Goal: Task Accomplishment & Management: Use online tool/utility

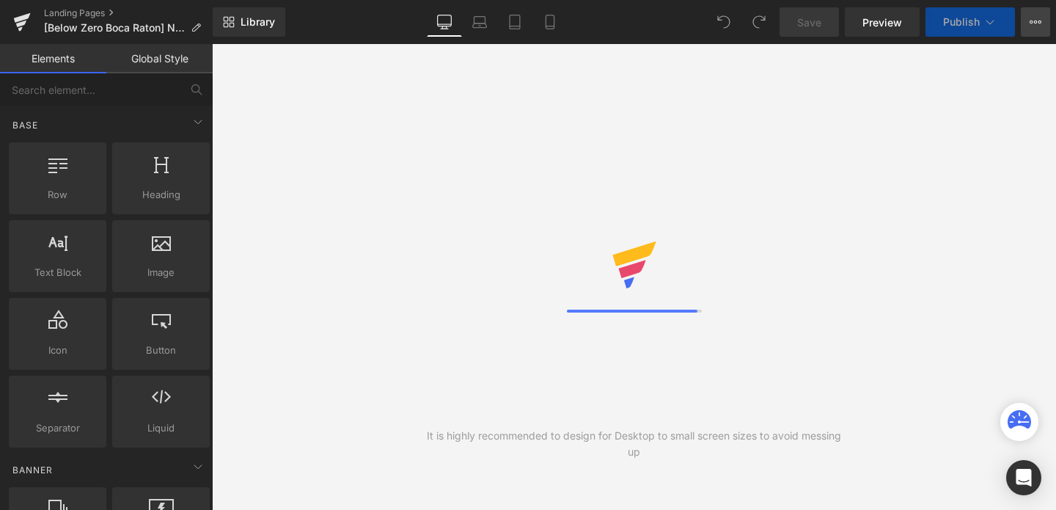
click at [1040, 17] on icon at bounding box center [1035, 22] width 12 height 12
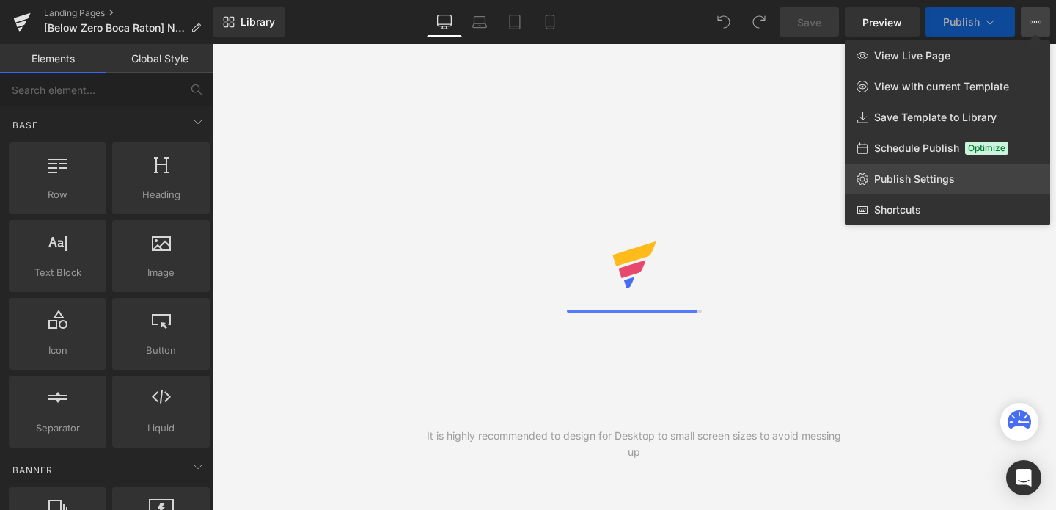
click at [903, 171] on link "Publish Settings" at bounding box center [947, 178] width 205 height 31
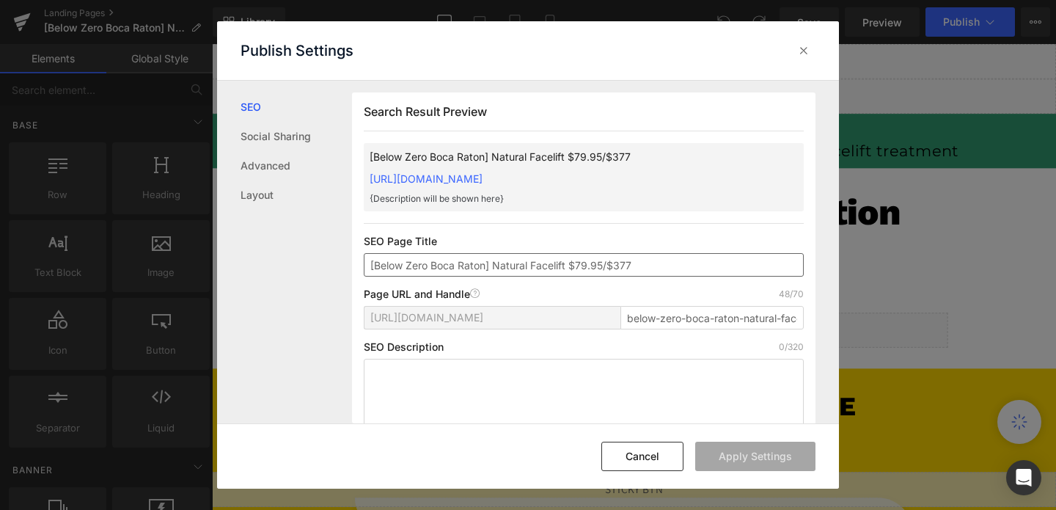
scroll to position [1, 0]
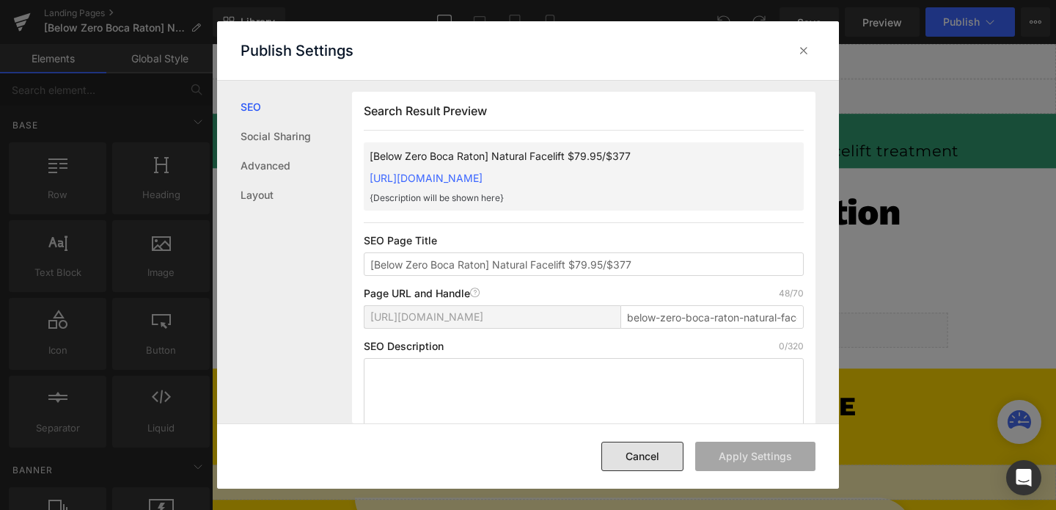
click at [633, 460] on button "Cancel" at bounding box center [642, 455] width 82 height 29
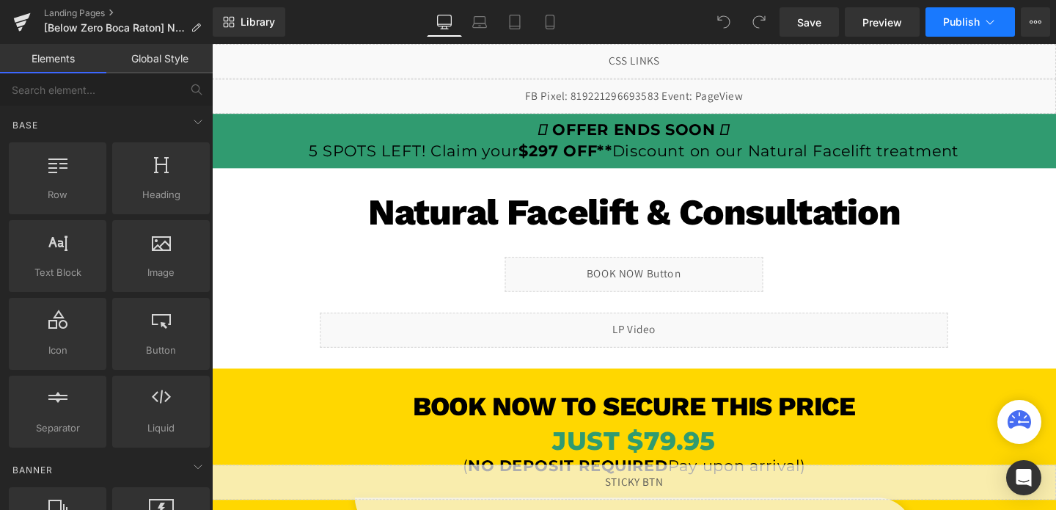
click at [957, 12] on button "Publish" at bounding box center [969, 21] width 89 height 29
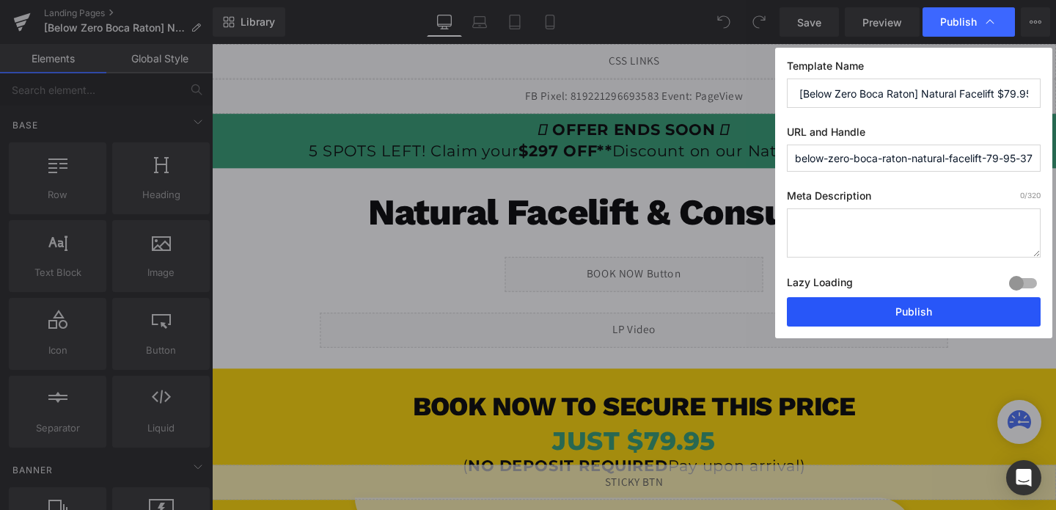
click at [872, 321] on button "Publish" at bounding box center [914, 311] width 254 height 29
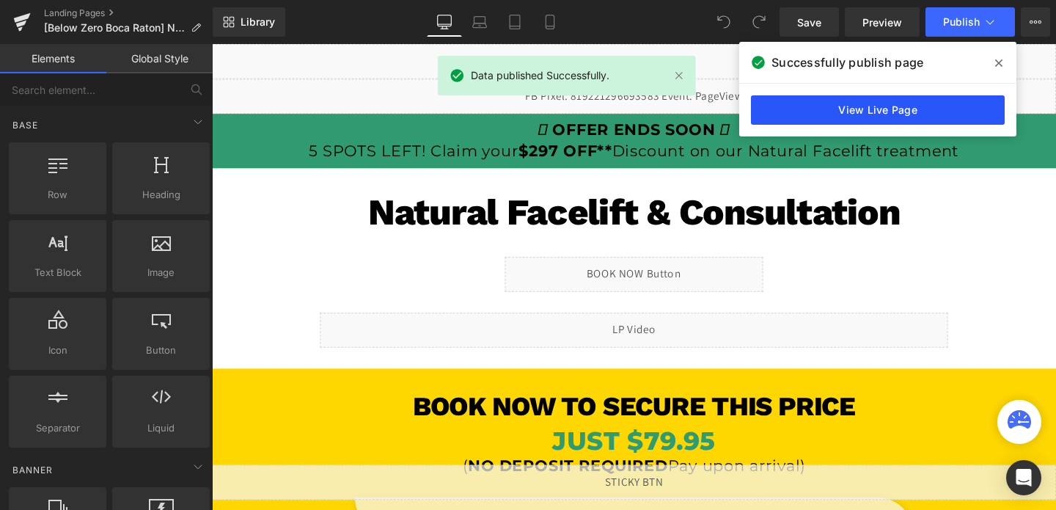
click at [881, 115] on link "View Live Page" at bounding box center [878, 109] width 254 height 29
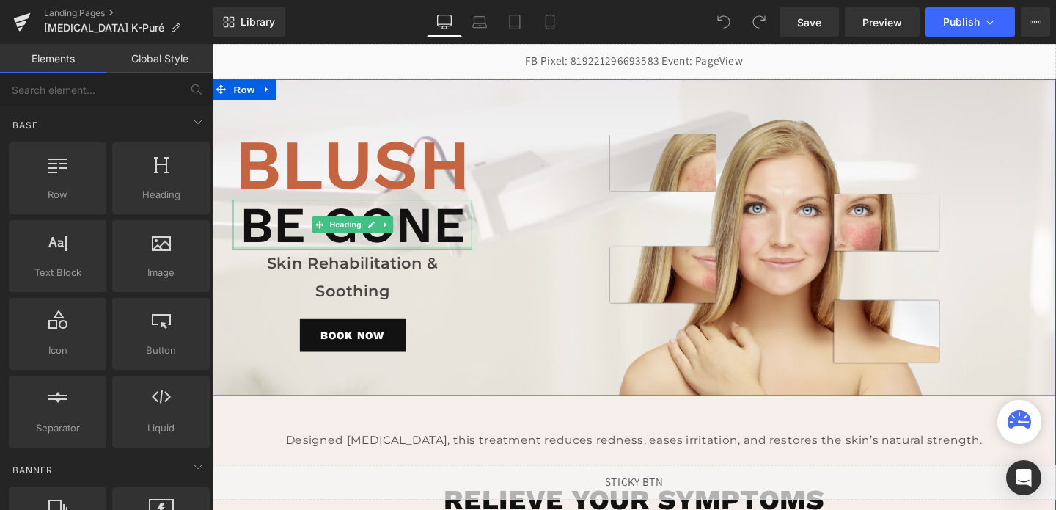
click at [438, 257] on div at bounding box center [359, 259] width 251 height 4
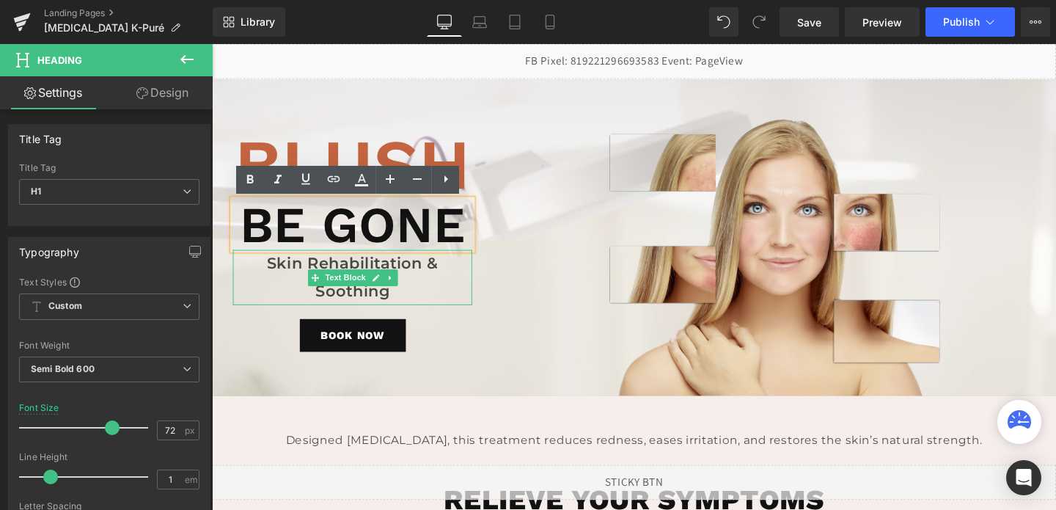
click at [415, 298] on p "Skin Rehabilitation & Soothing" at bounding box center [359, 289] width 251 height 58
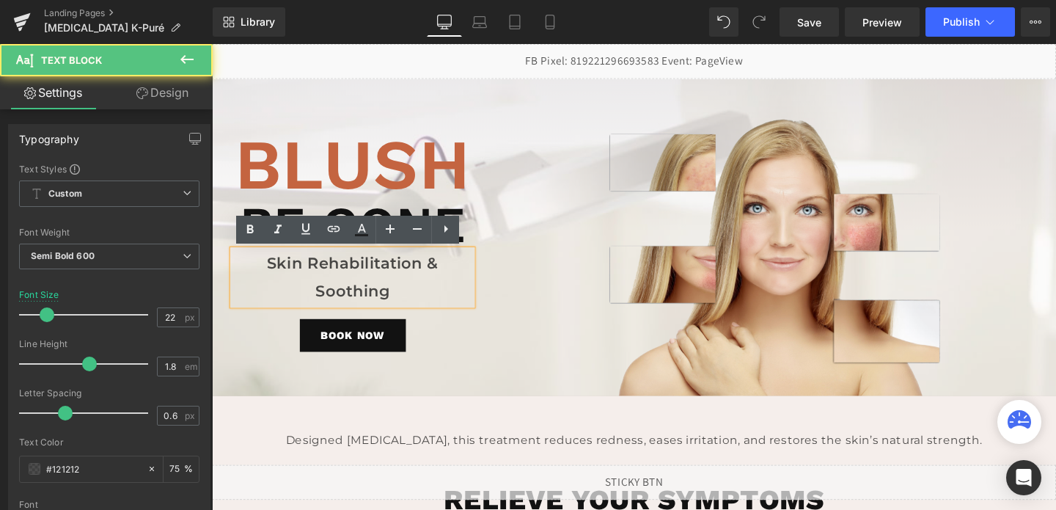
click at [415, 312] on p "Skin Rehabilitation & Soothing" at bounding box center [359, 289] width 251 height 58
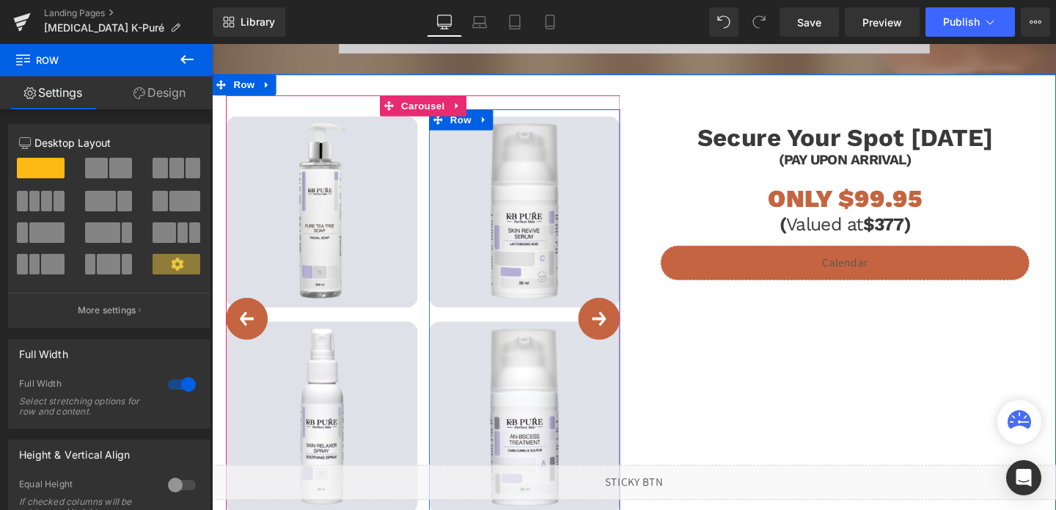
scroll to position [1815, 0]
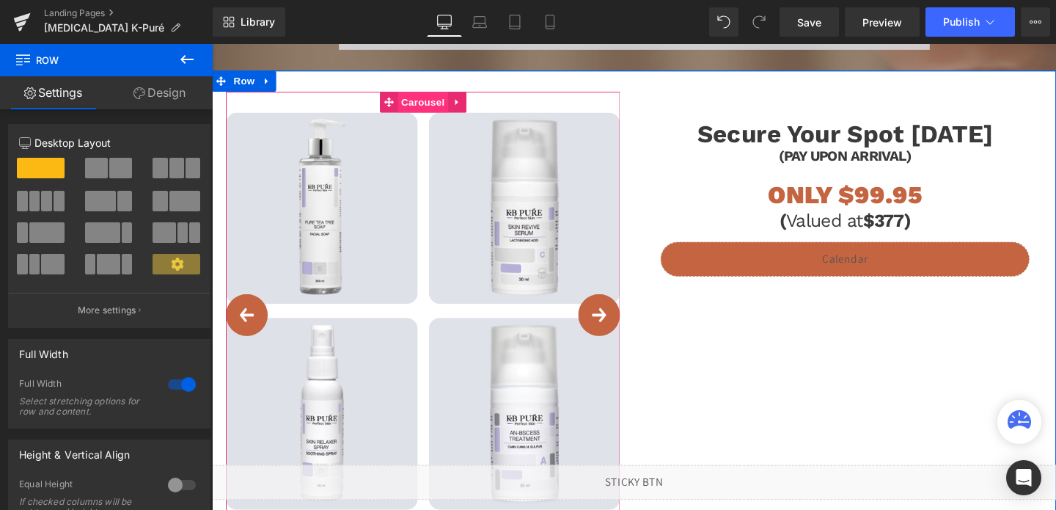
click at [445, 104] on span "Carousel" at bounding box center [433, 105] width 53 height 22
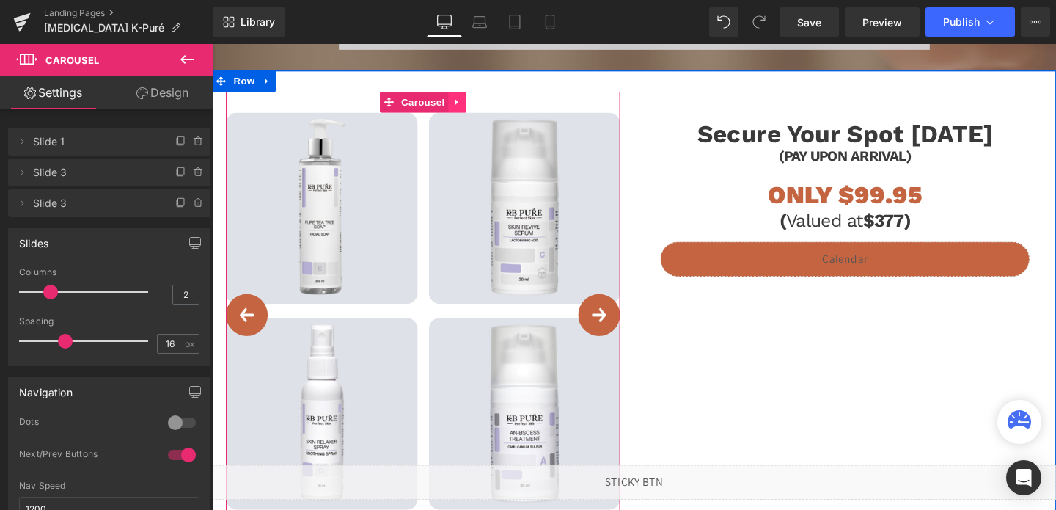
click at [465, 104] on icon at bounding box center [470, 104] width 10 height 11
click at [408, 104] on span "Carousel" at bounding box center [404, 105] width 53 height 22
click at [469, 100] on icon at bounding box center [470, 104] width 10 height 11
click at [482, 101] on icon at bounding box center [479, 105] width 10 height 10
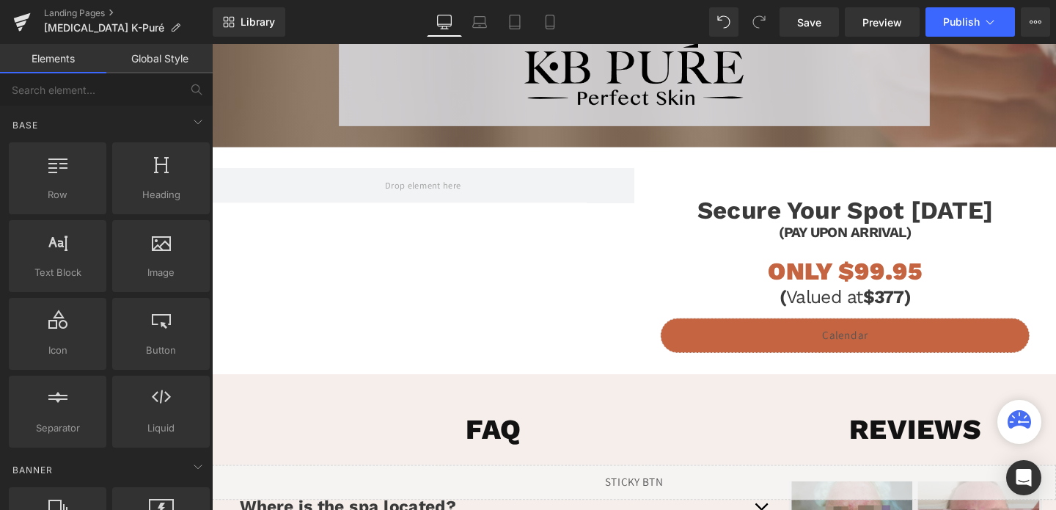
scroll to position [1738, 0]
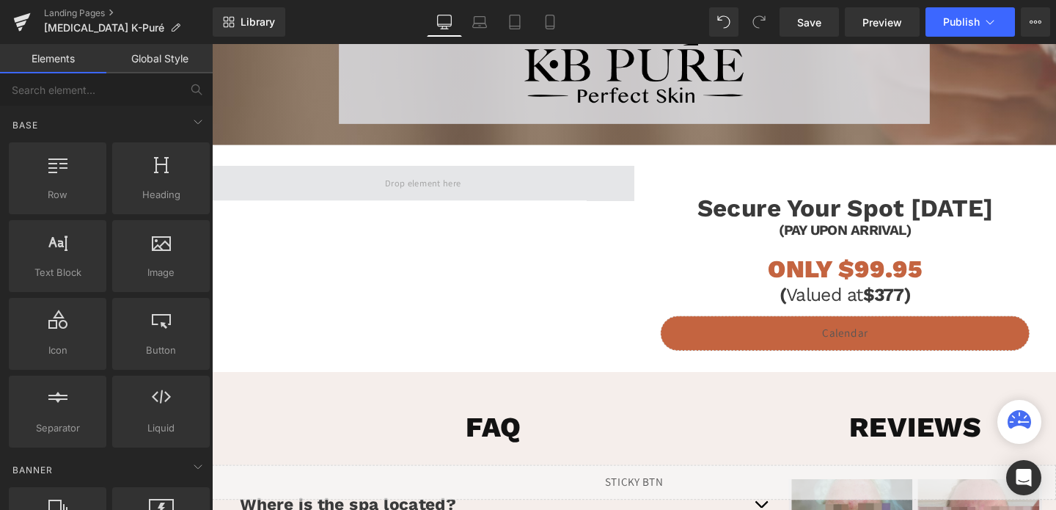
click at [498, 178] on span at bounding box center [434, 190] width 444 height 37
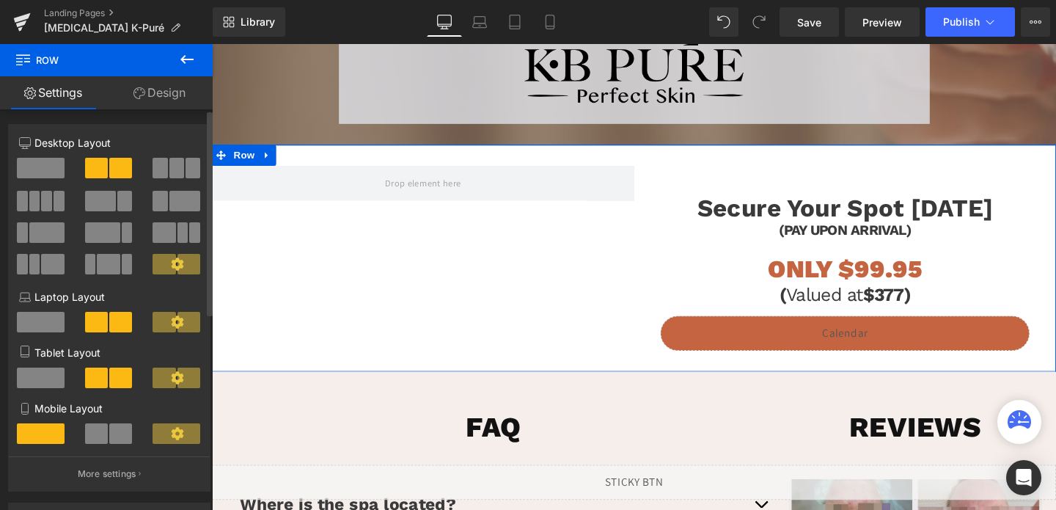
click at [34, 161] on span at bounding box center [41, 168] width 48 height 21
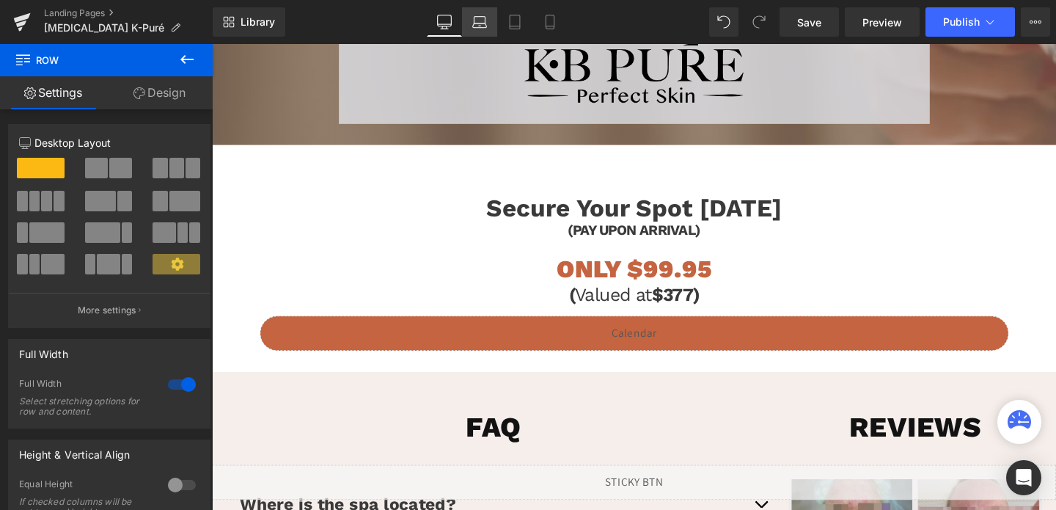
click at [480, 19] on icon at bounding box center [479, 22] width 15 height 15
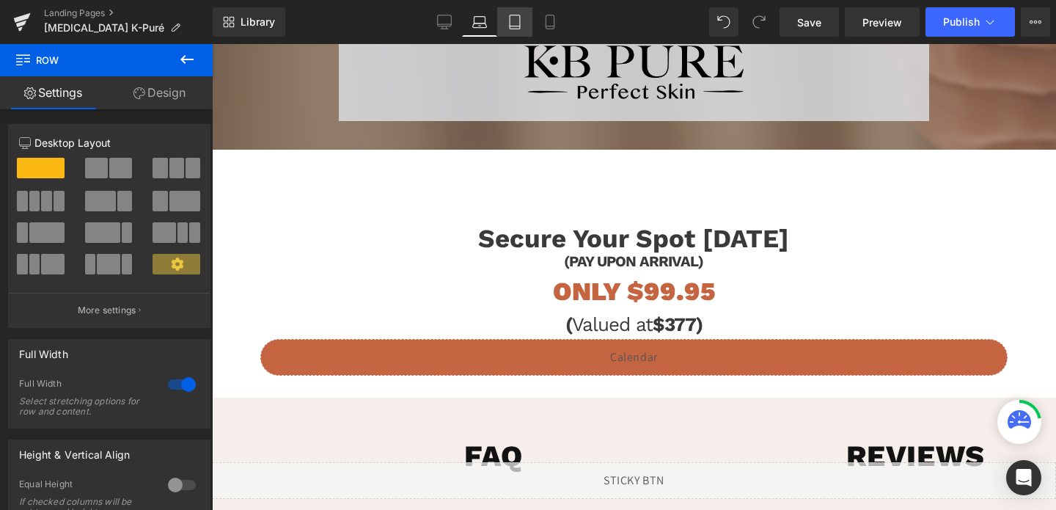
click at [525, 25] on link "Tablet" at bounding box center [514, 21] width 35 height 29
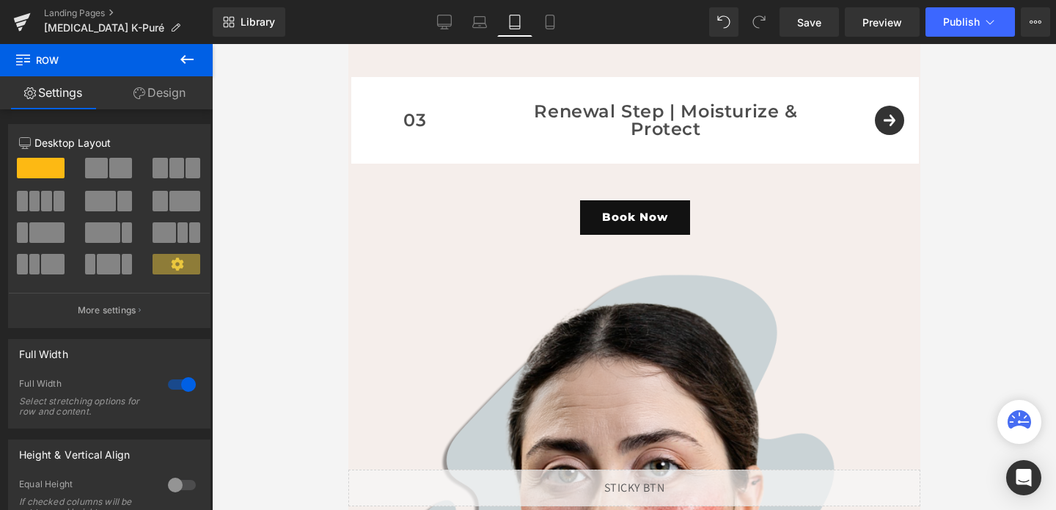
scroll to position [2973, 0]
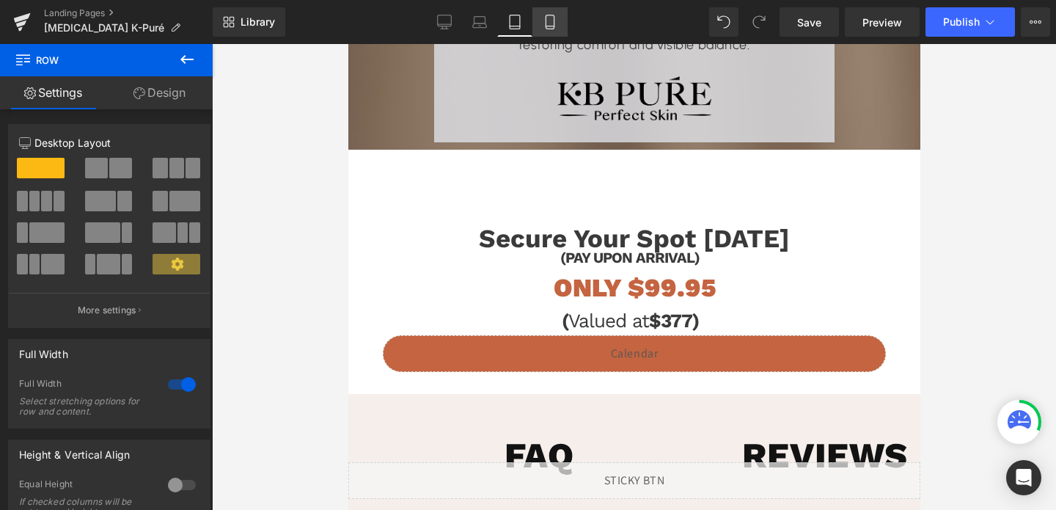
click at [544, 26] on icon at bounding box center [550, 22] width 15 height 15
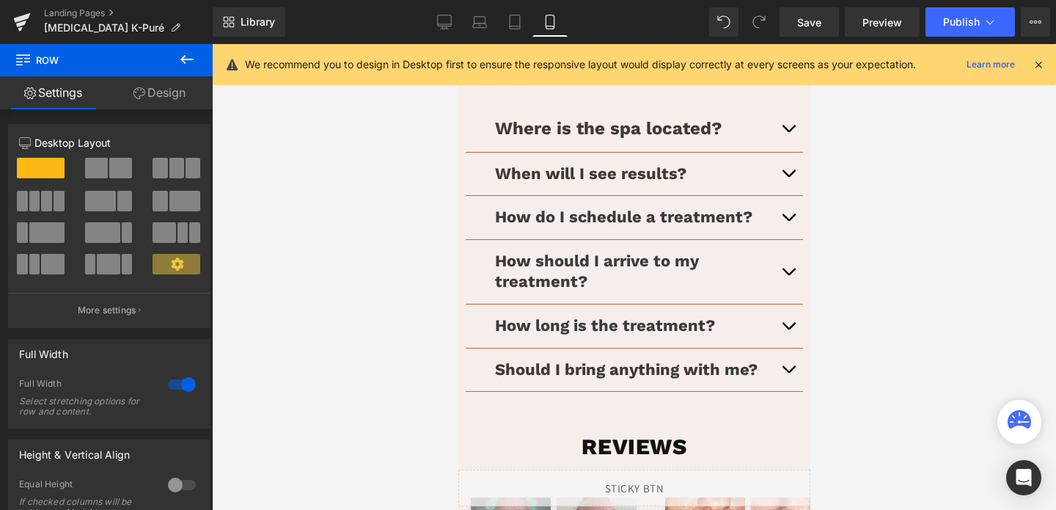
scroll to position [2572, 0]
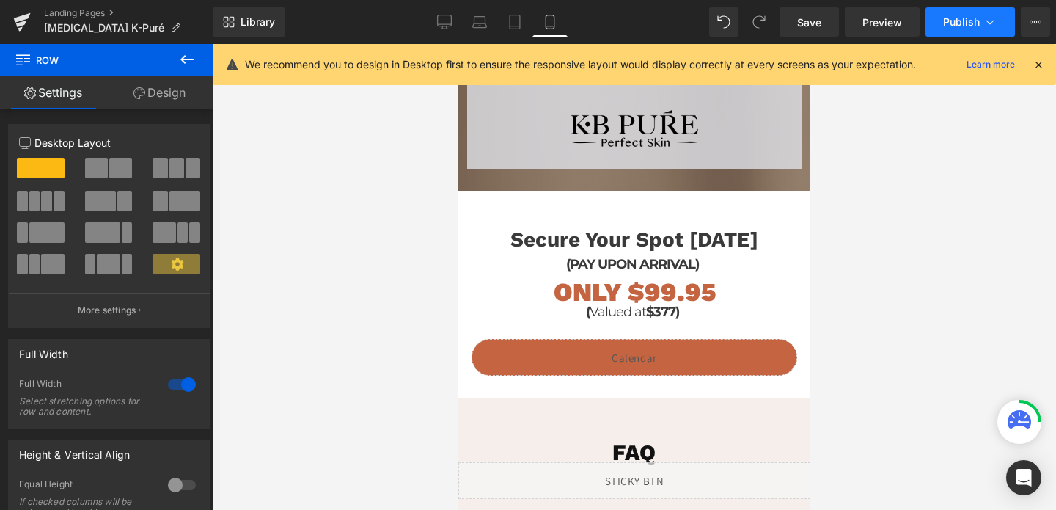
click at [970, 21] on span "Publish" at bounding box center [961, 22] width 37 height 12
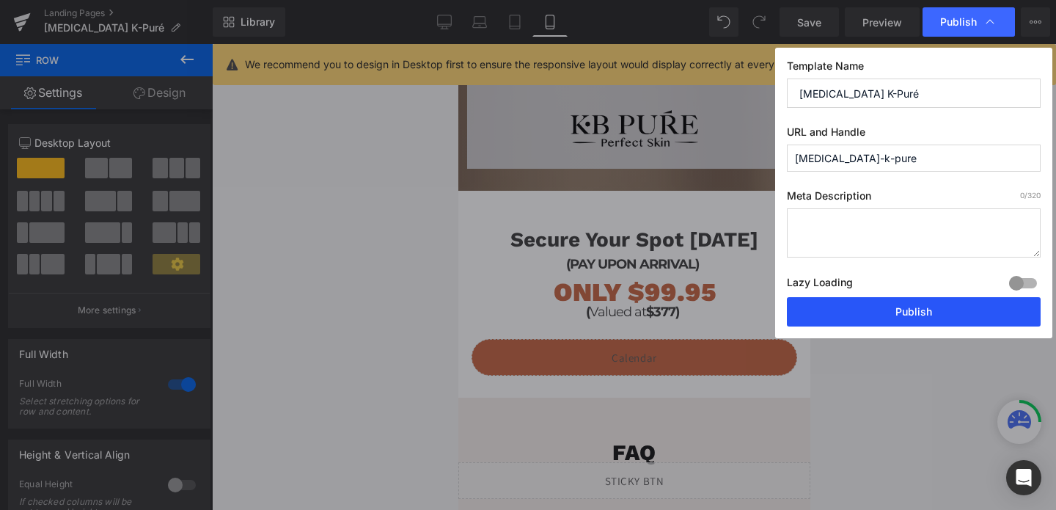
click at [944, 314] on button "Publish" at bounding box center [914, 311] width 254 height 29
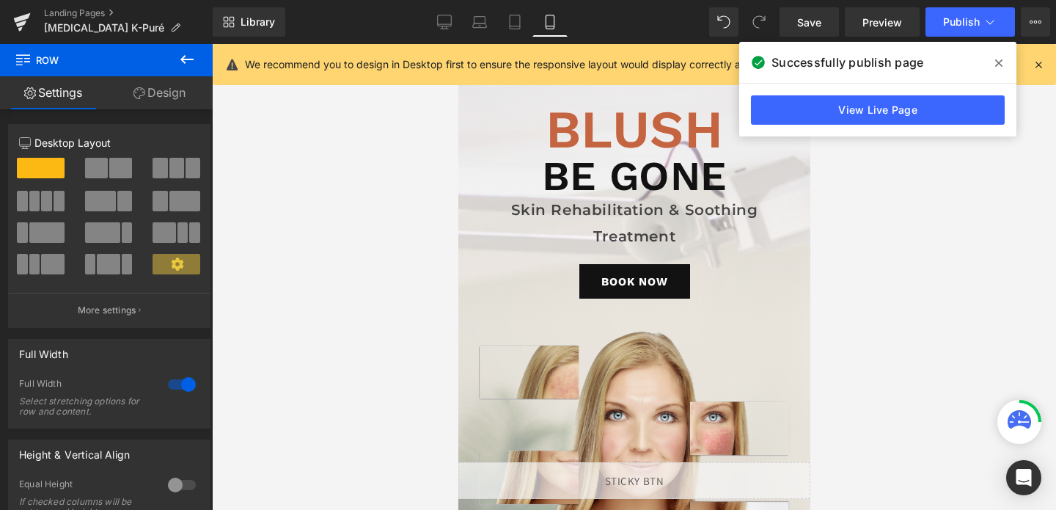
scroll to position [7, 0]
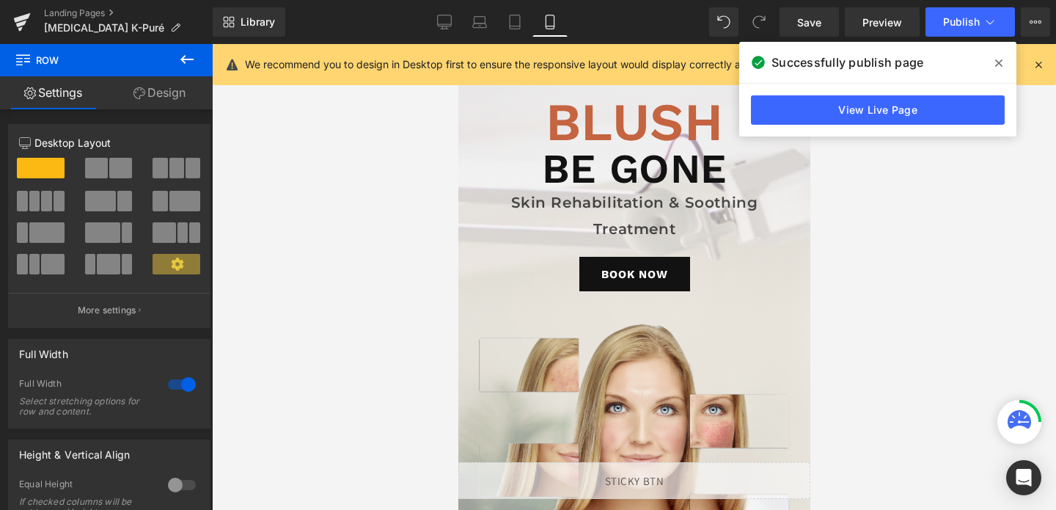
click at [676, 151] on div "BE GONE Heading" at bounding box center [633, 168] width 308 height 41
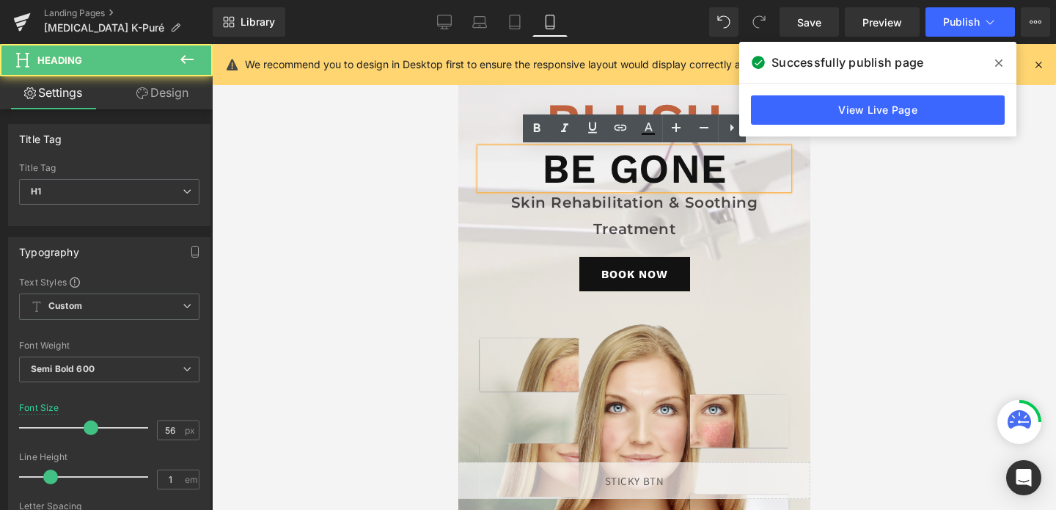
click at [676, 151] on div "BE GONE Heading" at bounding box center [633, 168] width 308 height 41
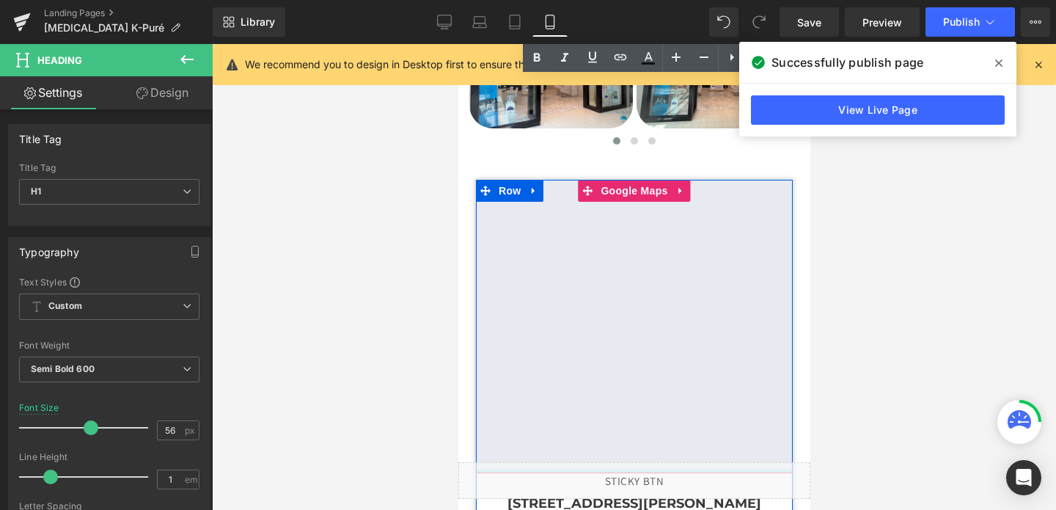
scroll to position [3954, 0]
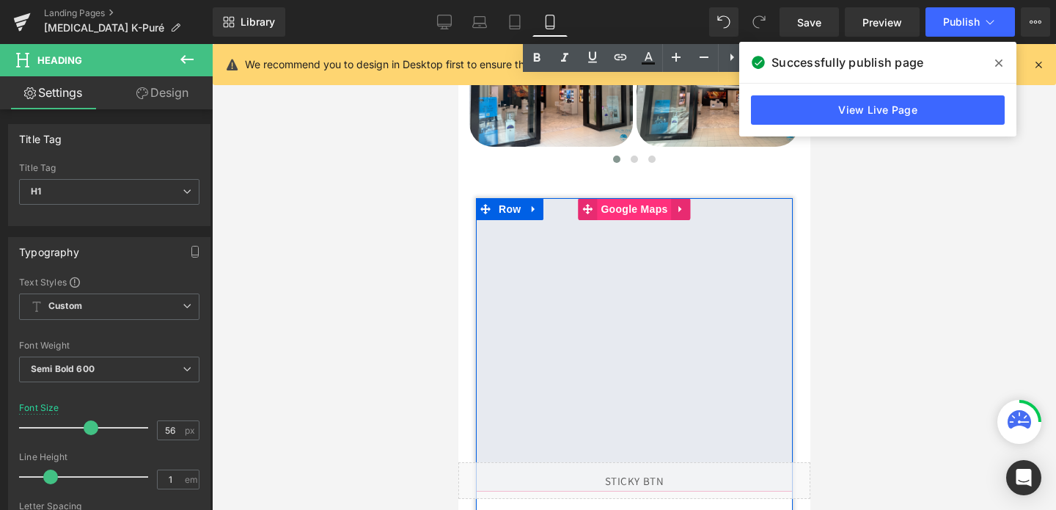
click at [639, 212] on span "Google Maps" at bounding box center [633, 209] width 74 height 22
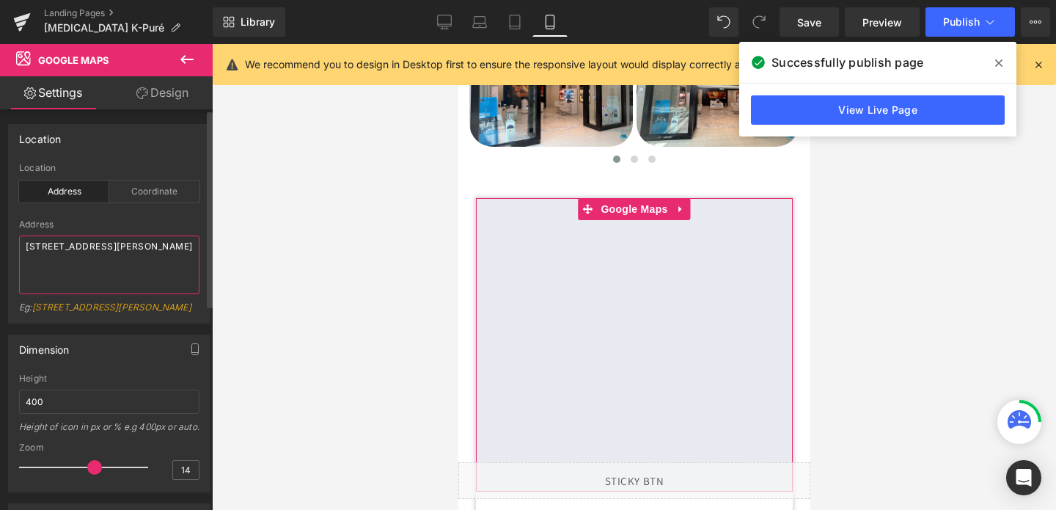
click at [82, 251] on textarea "[STREET_ADDRESS][PERSON_NAME]" at bounding box center [109, 264] width 180 height 59
paste textarea "[URL][DOMAIN_NAME]"
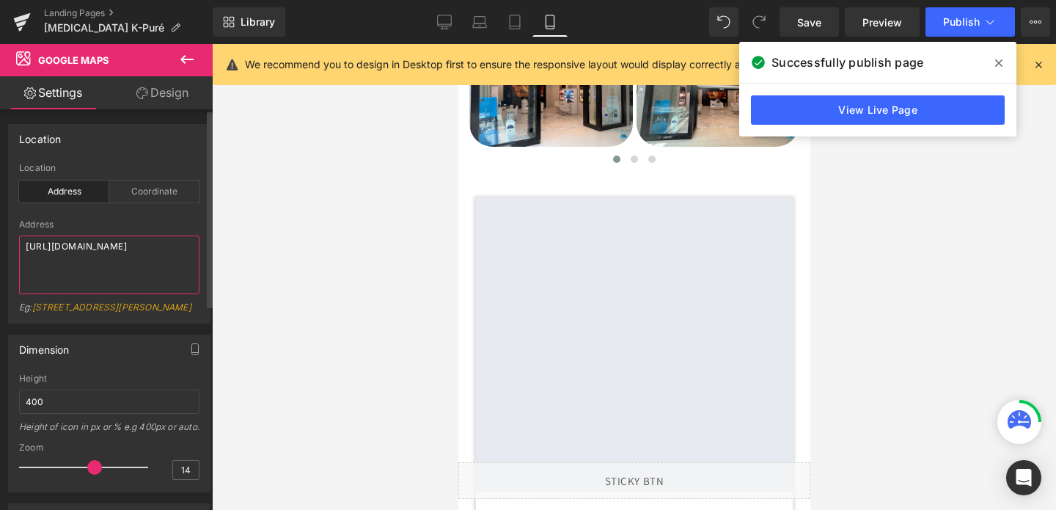
type textarea "[STREET_ADDRESS][PERSON_NAME]"
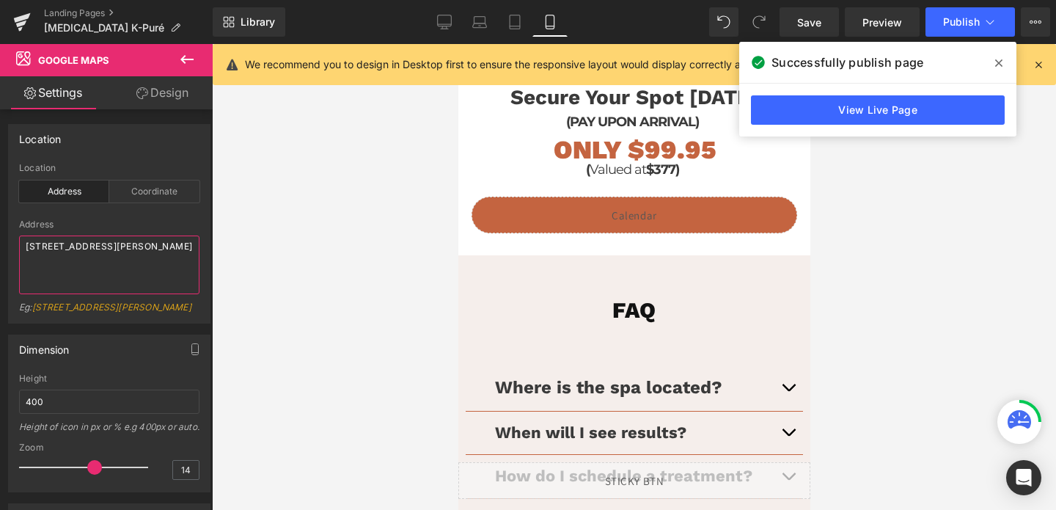
scroll to position [2707, 0]
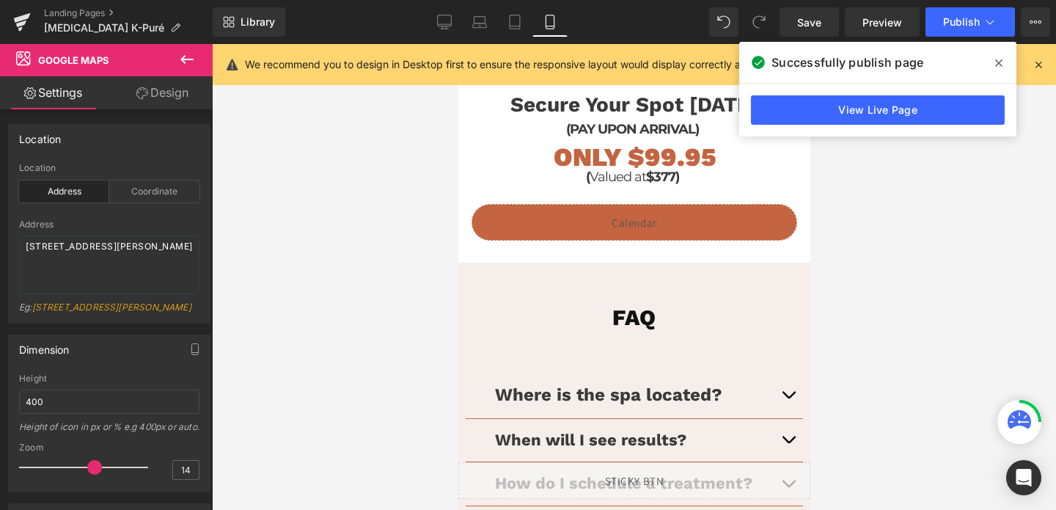
click at [613, 218] on div "Liquid" at bounding box center [634, 222] width 326 height 37
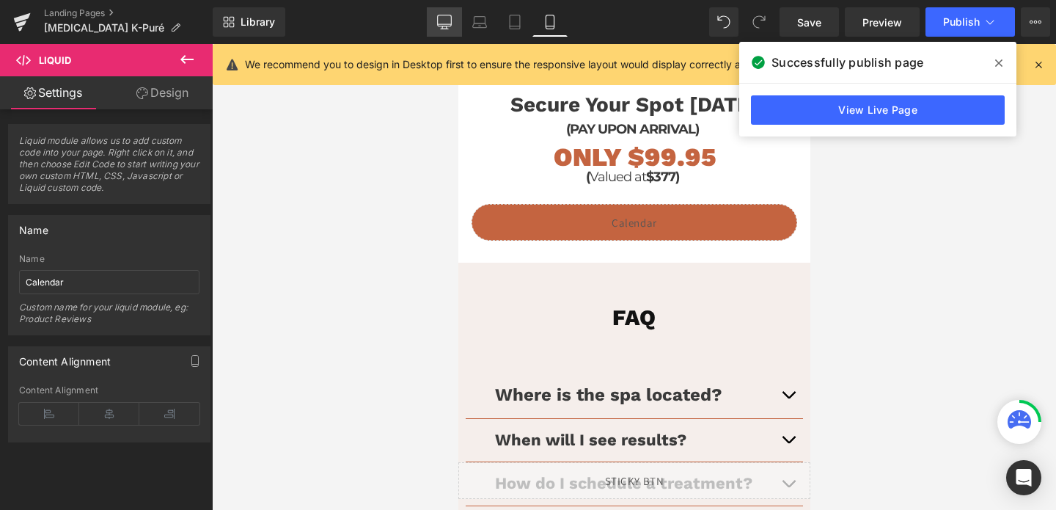
click at [451, 17] on icon at bounding box center [445, 20] width 14 height 11
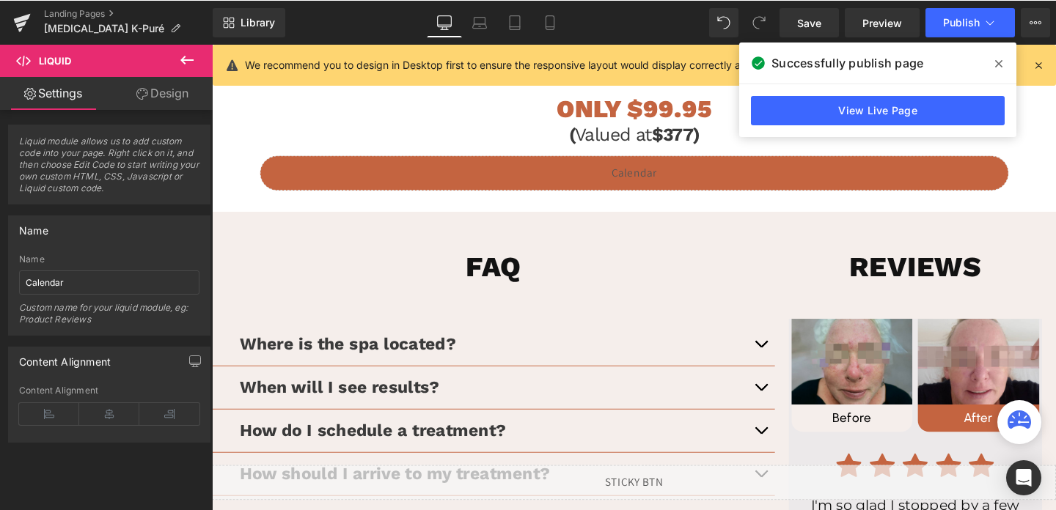
scroll to position [1883, 0]
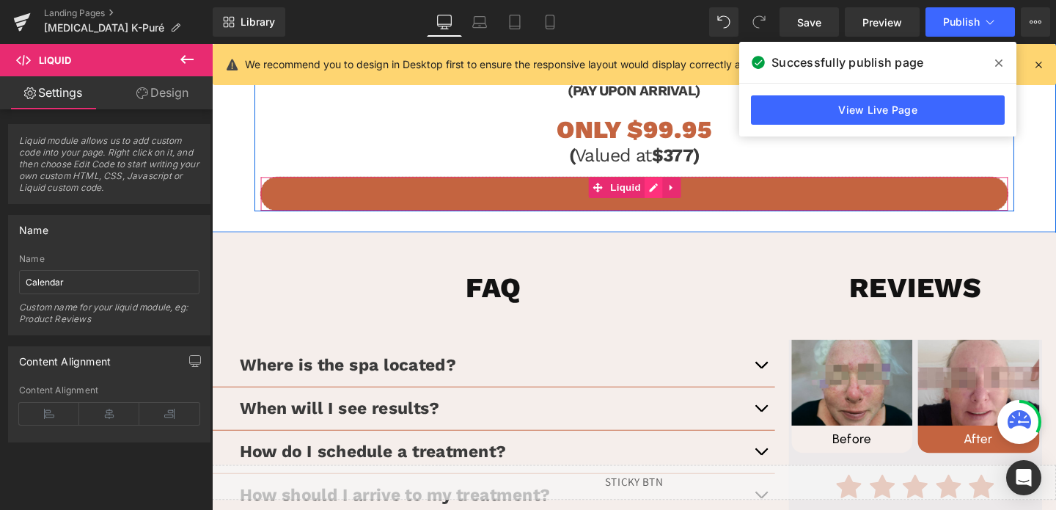
click at [677, 194] on div "Liquid" at bounding box center [655, 201] width 787 height 37
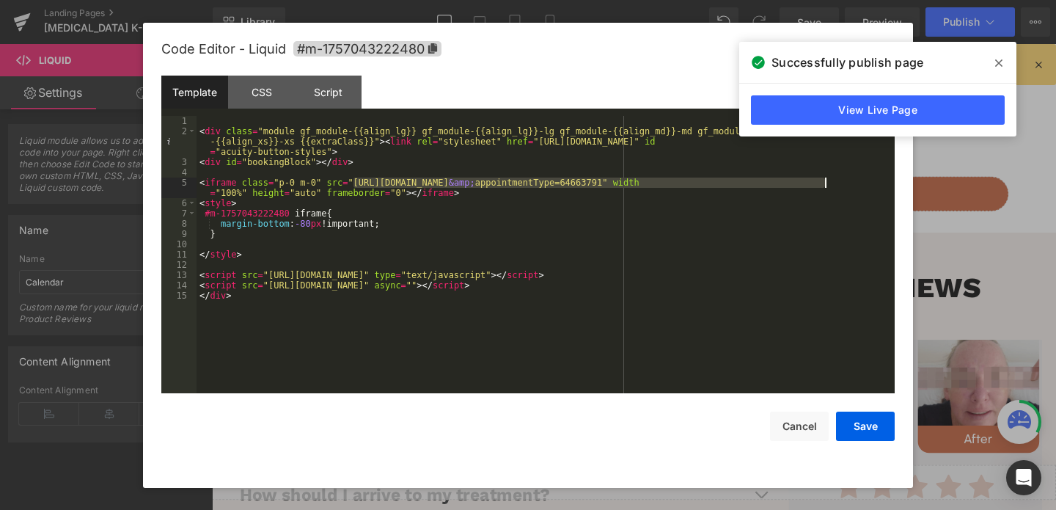
drag, startPoint x: 354, startPoint y: 182, endPoint x: 823, endPoint y: 185, distance: 468.5
click at [823, 185] on div "< div class = "module gf_module-{{align_lg}} gf_module-{{align_lg}}-lg gf_modul…" at bounding box center [545, 265] width 698 height 298
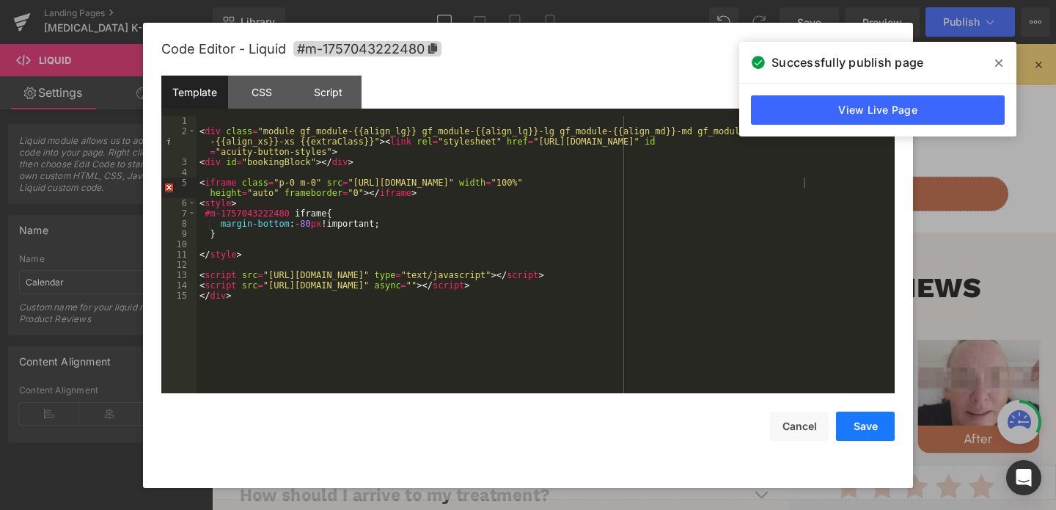
click at [861, 430] on button "Save" at bounding box center [865, 425] width 59 height 29
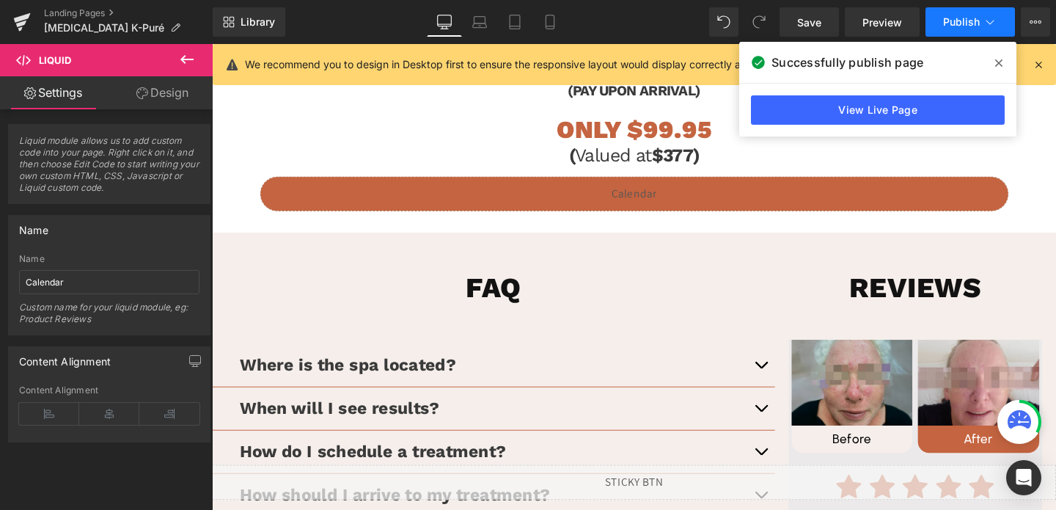
click at [949, 19] on span "Publish" at bounding box center [961, 22] width 37 height 12
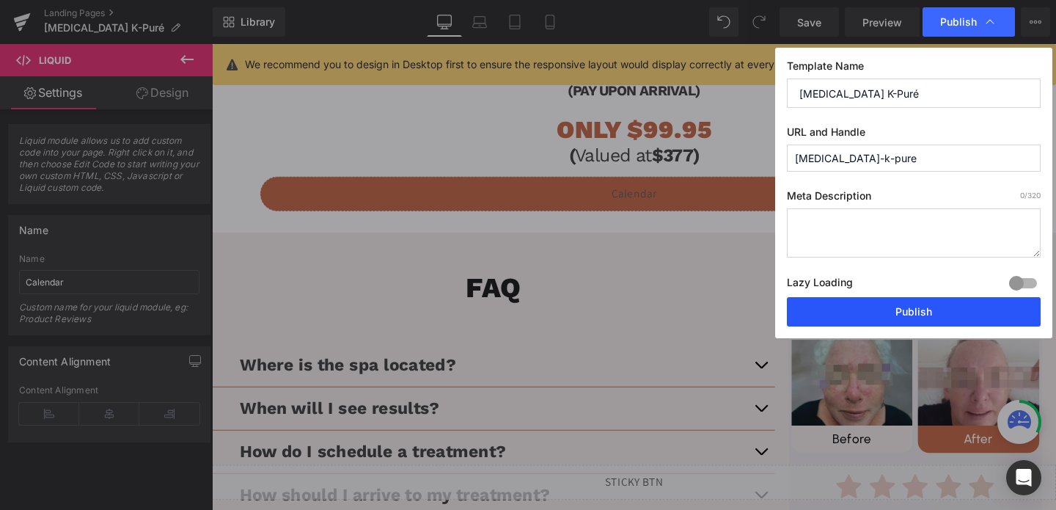
click at [888, 309] on button "Publish" at bounding box center [914, 311] width 254 height 29
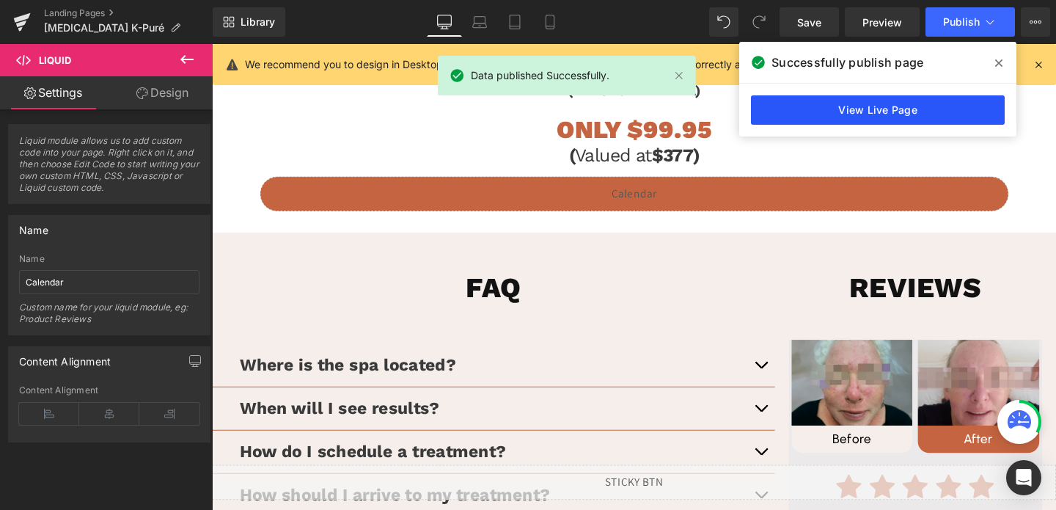
click at [951, 108] on link "View Live Page" at bounding box center [878, 109] width 254 height 29
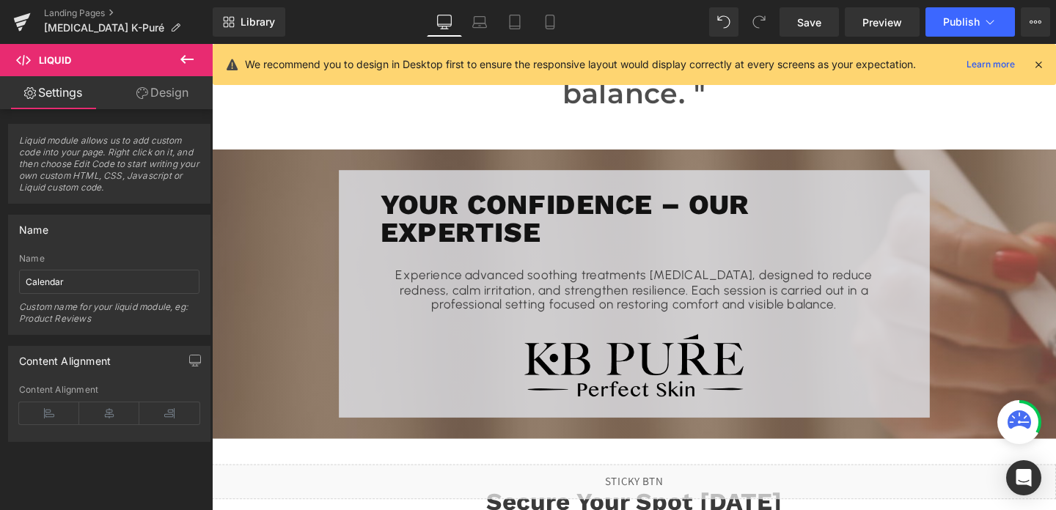
scroll to position [1455, 0]
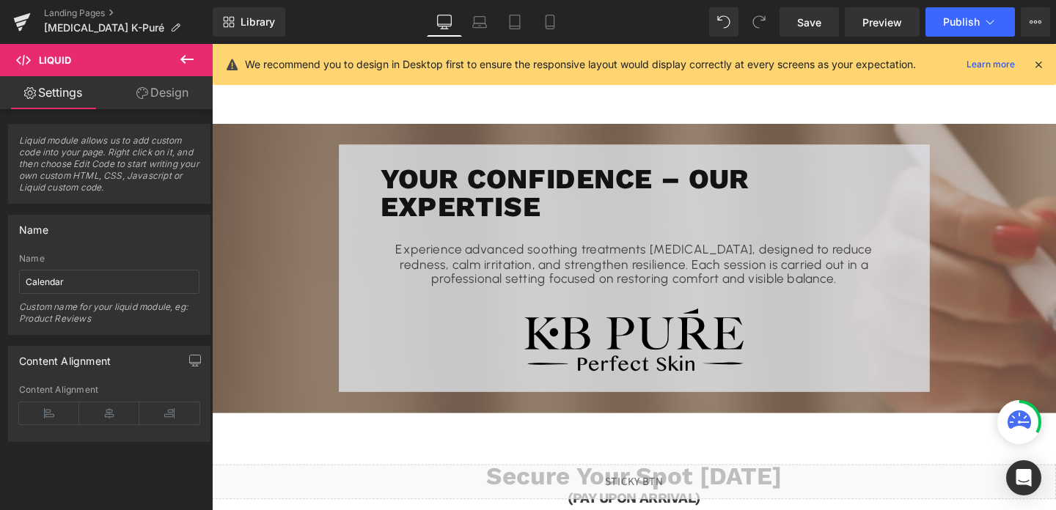
click at [655, 340] on img at bounding box center [655, 355] width 231 height 66
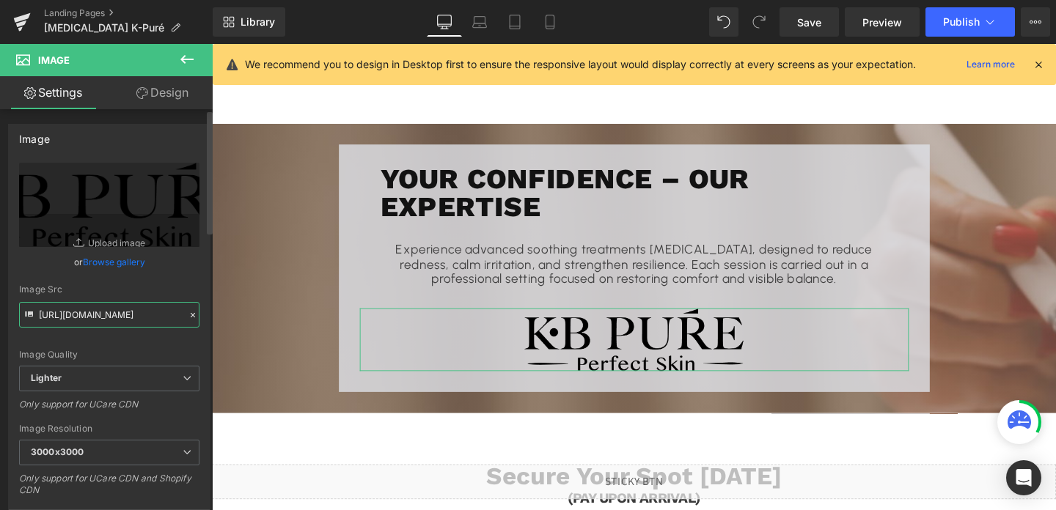
click at [94, 321] on input "https://ucarecdn.com/51c0204f-16f6-47ce-a53b-21d2829e3a60/-/format/auto/-/previ…" at bounding box center [109, 315] width 180 height 26
paste input "cdn.shopify.com/s/files/1/0570/4895/7112/files/TierraMedSpaLogo_2_3000x3000.png…"
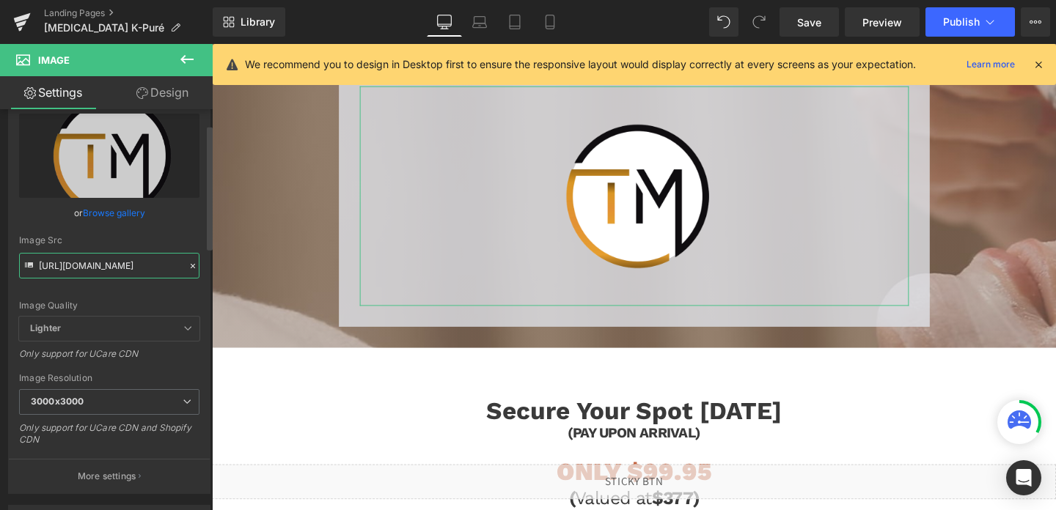
scroll to position [254, 0]
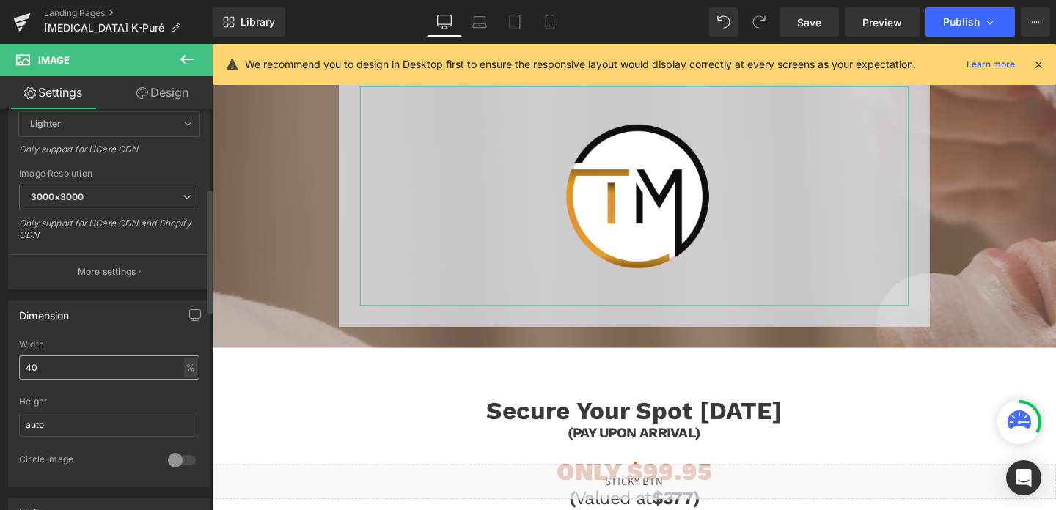
type input "[URL][DOMAIN_NAME]"
click at [50, 367] on input "40" at bounding box center [109, 368] width 180 height 24
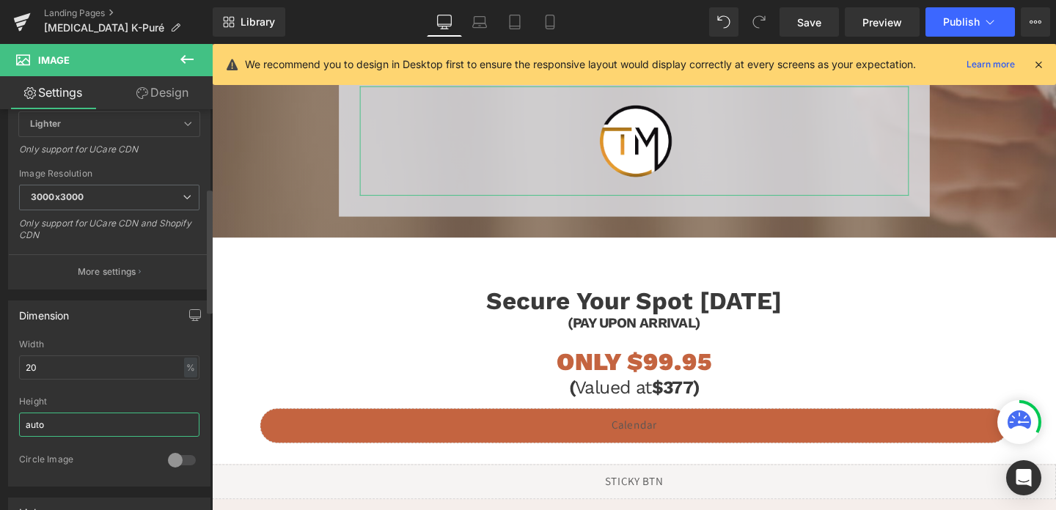
click at [111, 430] on input "auto" at bounding box center [109, 425] width 180 height 24
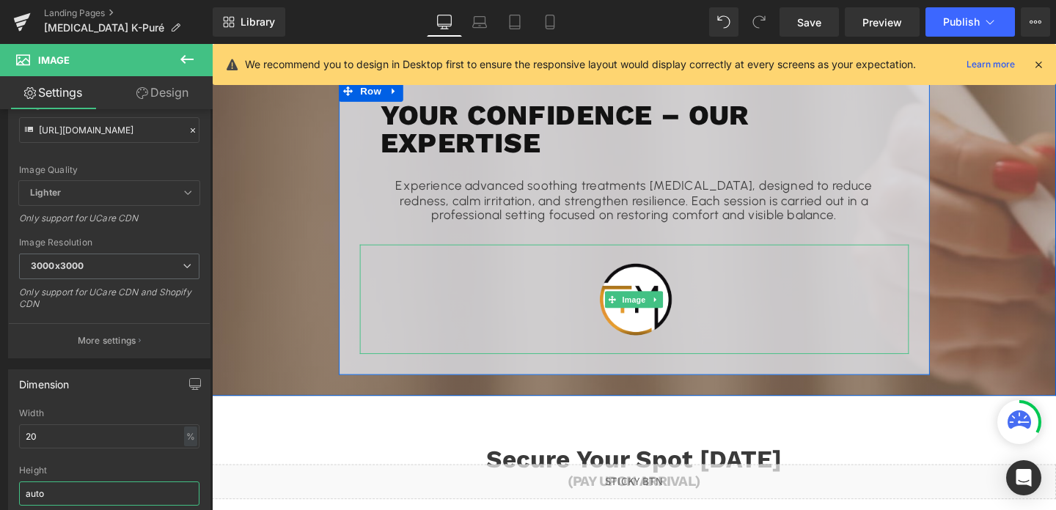
scroll to position [1501, 0]
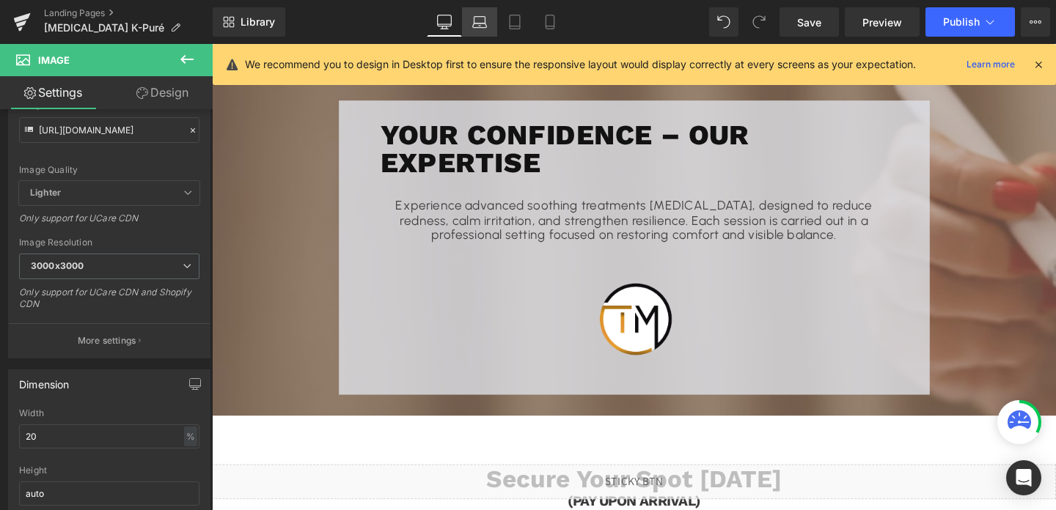
click at [477, 21] on icon at bounding box center [479, 22] width 15 height 15
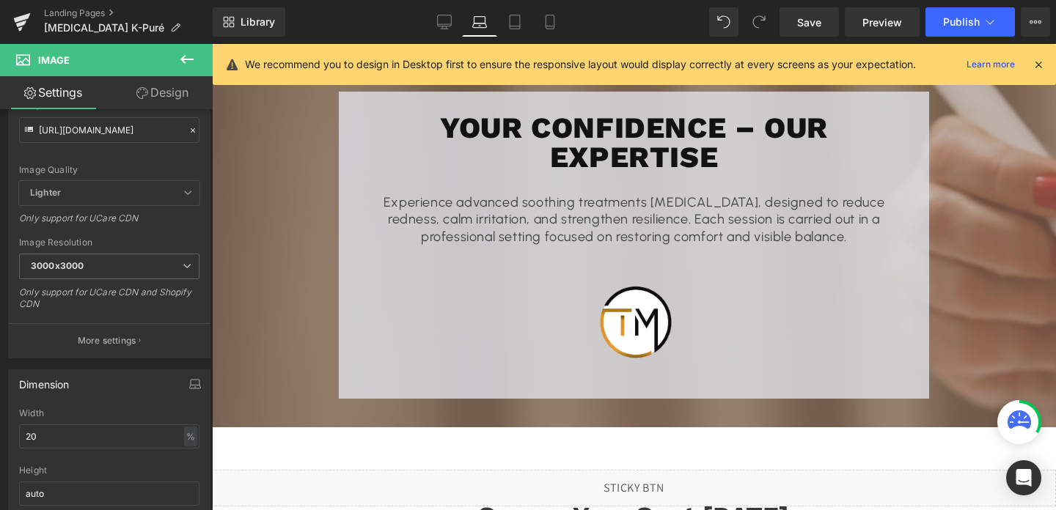
scroll to position [1493, 0]
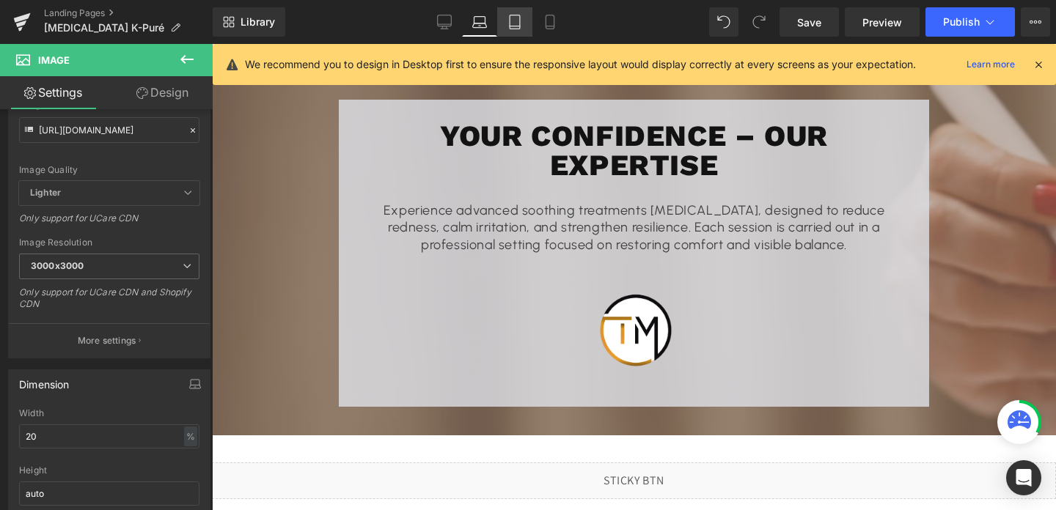
click at [518, 25] on icon at bounding box center [514, 22] width 15 height 15
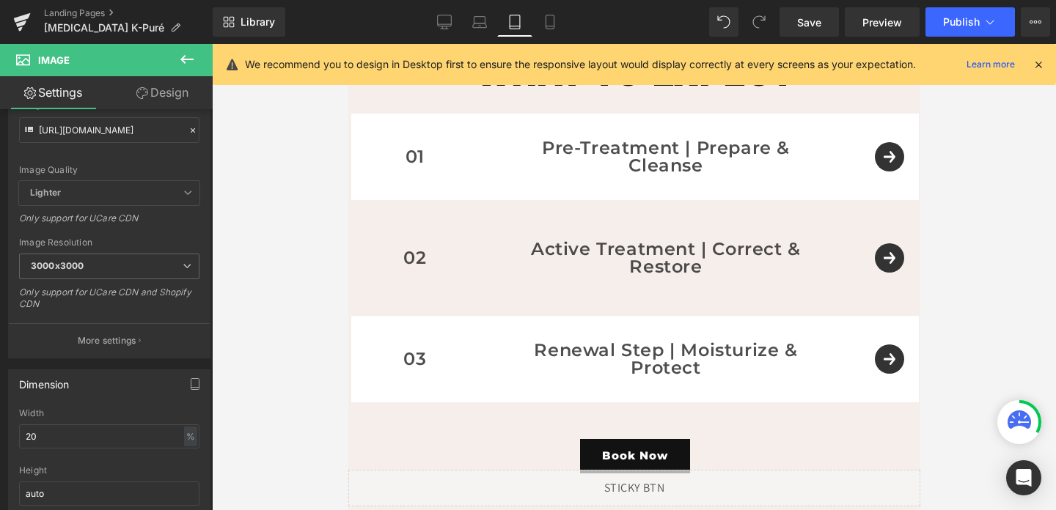
scroll to position [2773, 0]
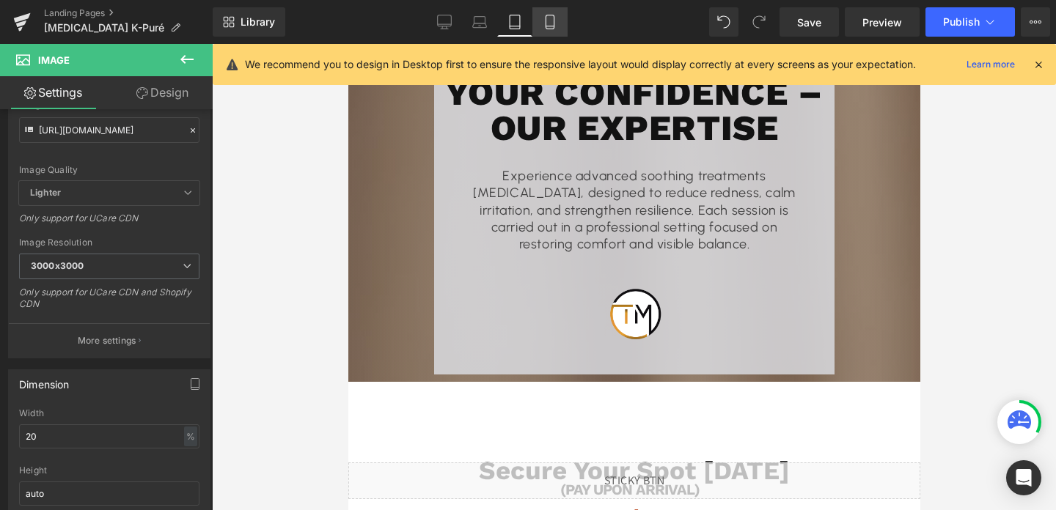
click at [548, 27] on icon at bounding box center [550, 22] width 15 height 15
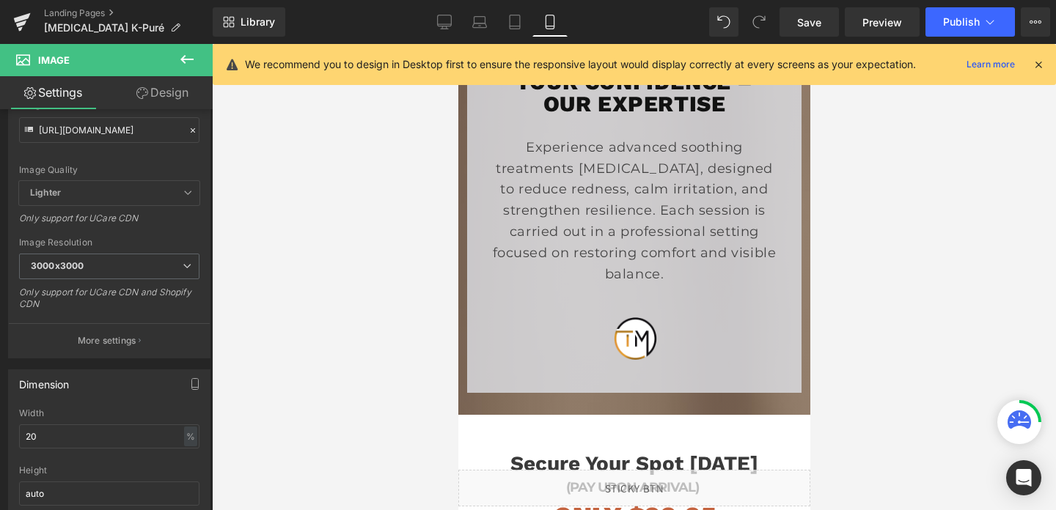
scroll to position [2407, 0]
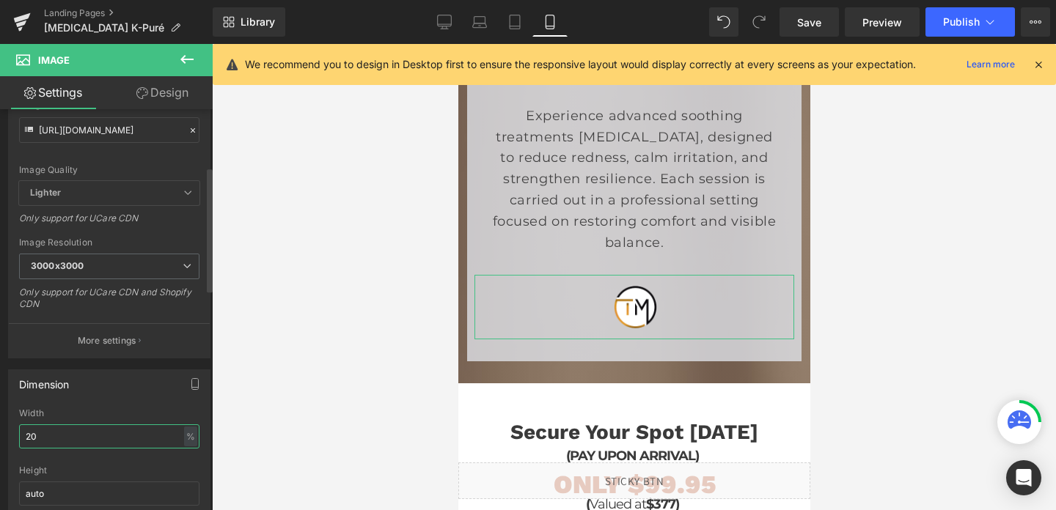
click at [85, 438] on input "20" at bounding box center [109, 436] width 180 height 24
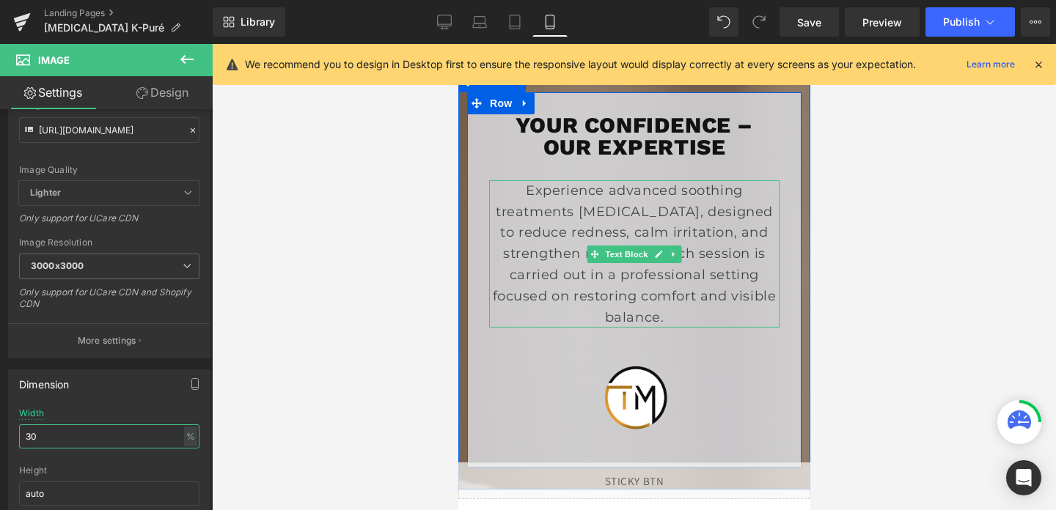
scroll to position [2333, 0]
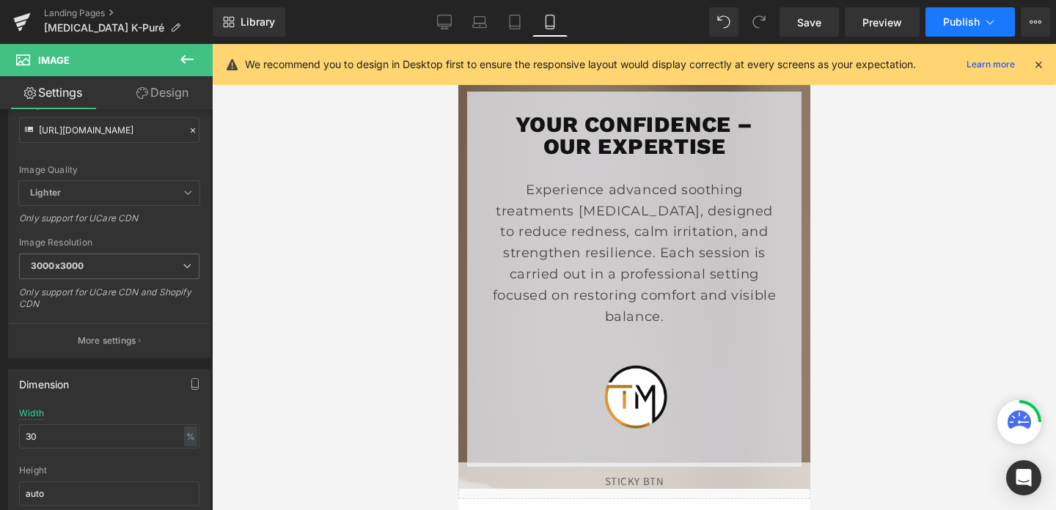
click at [953, 17] on span "Publish" at bounding box center [961, 22] width 37 height 12
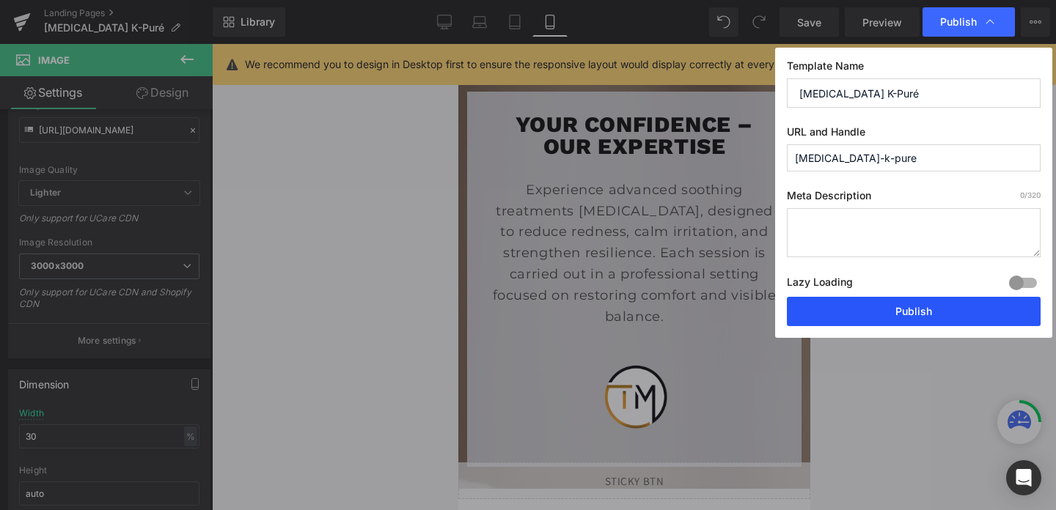
click at [833, 302] on button "Publish" at bounding box center [914, 311] width 254 height 29
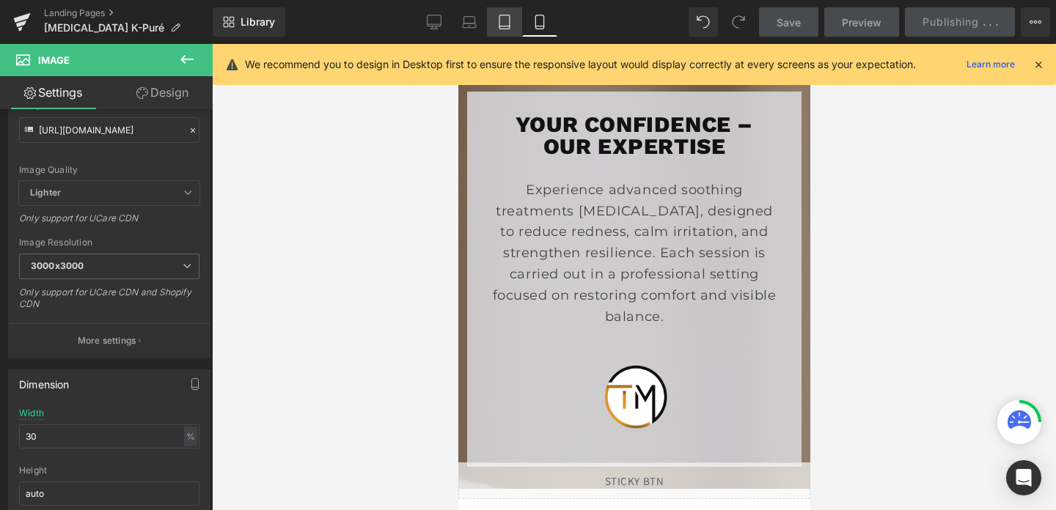
click at [519, 21] on link "Tablet" at bounding box center [504, 21] width 35 height 29
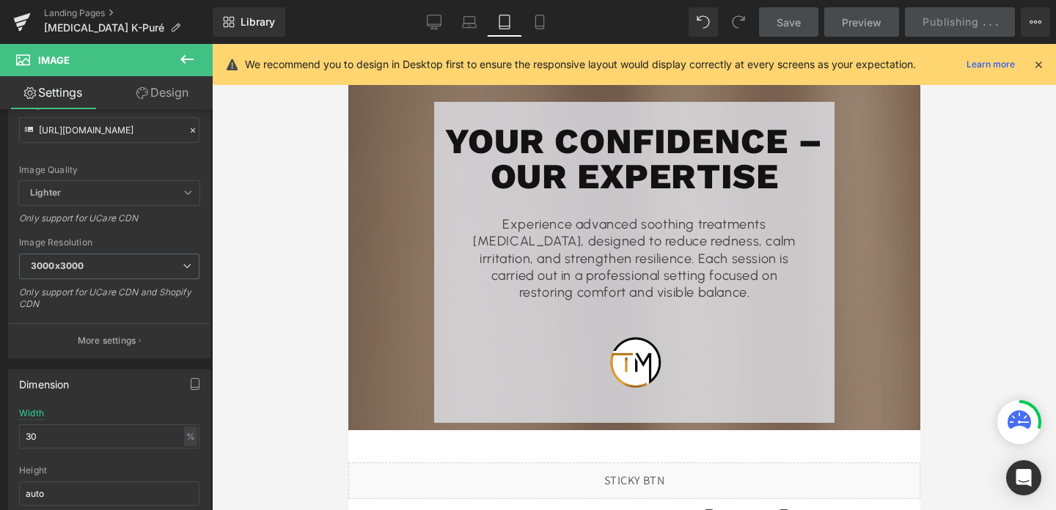
scroll to position [2727, 0]
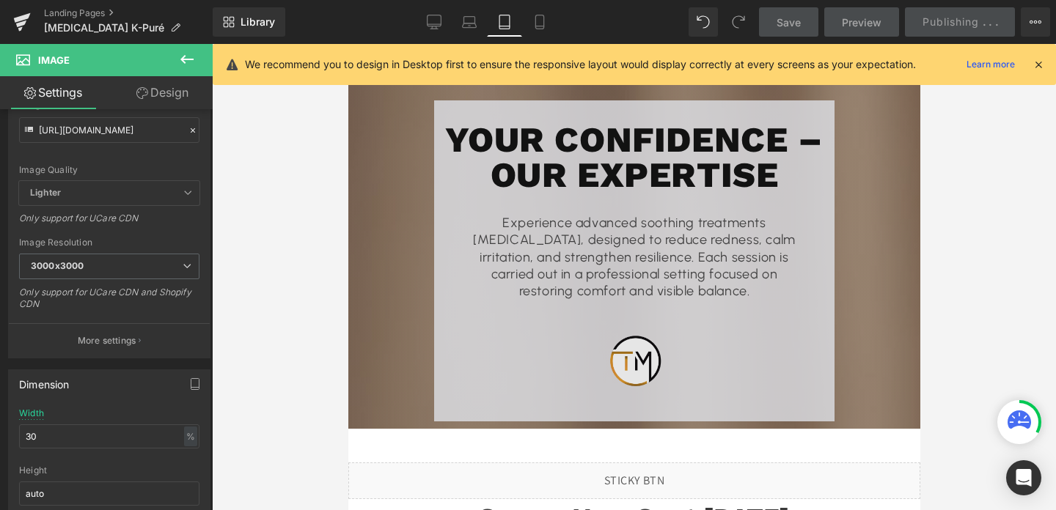
click at [623, 368] on div "Image" at bounding box center [634, 361] width 386 height 77
click at [44, 439] on input "30" at bounding box center [109, 436] width 180 height 24
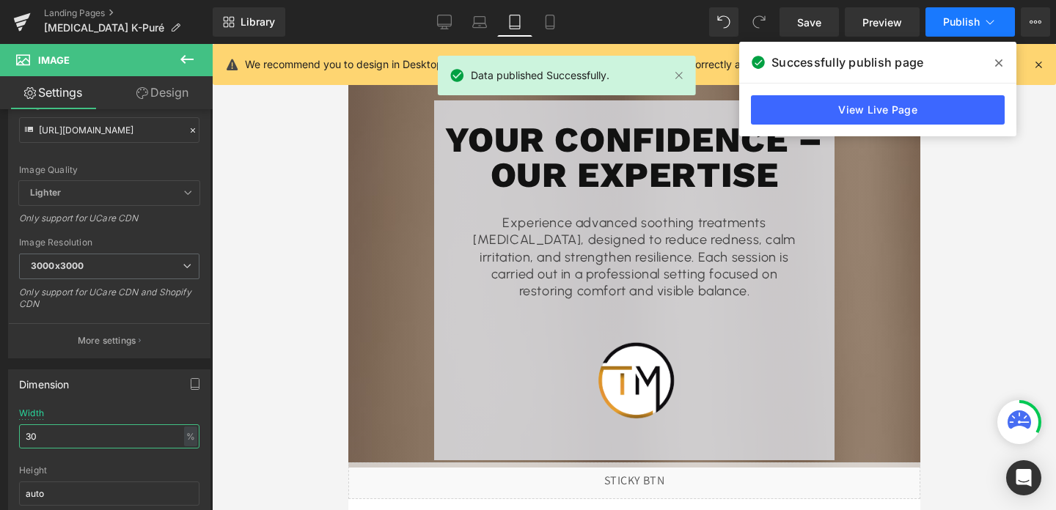
type input "30"
click at [953, 18] on span "Publish" at bounding box center [961, 22] width 37 height 12
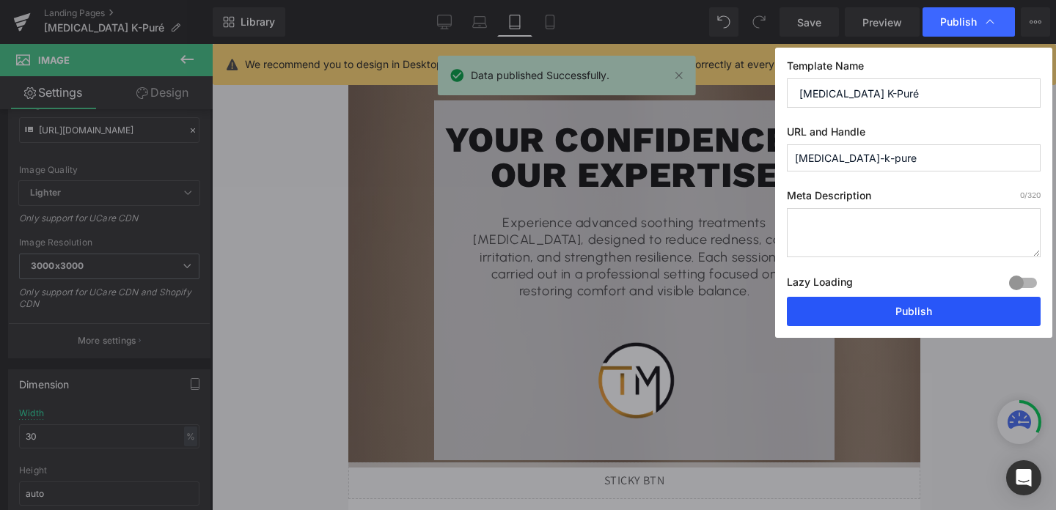
click at [892, 306] on button "Publish" at bounding box center [914, 311] width 254 height 29
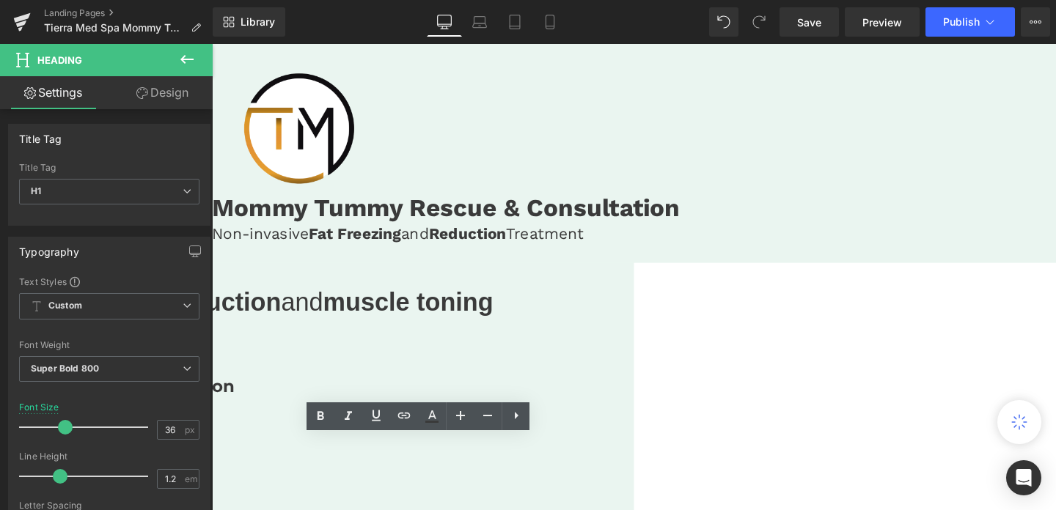
scroll to position [33, 0]
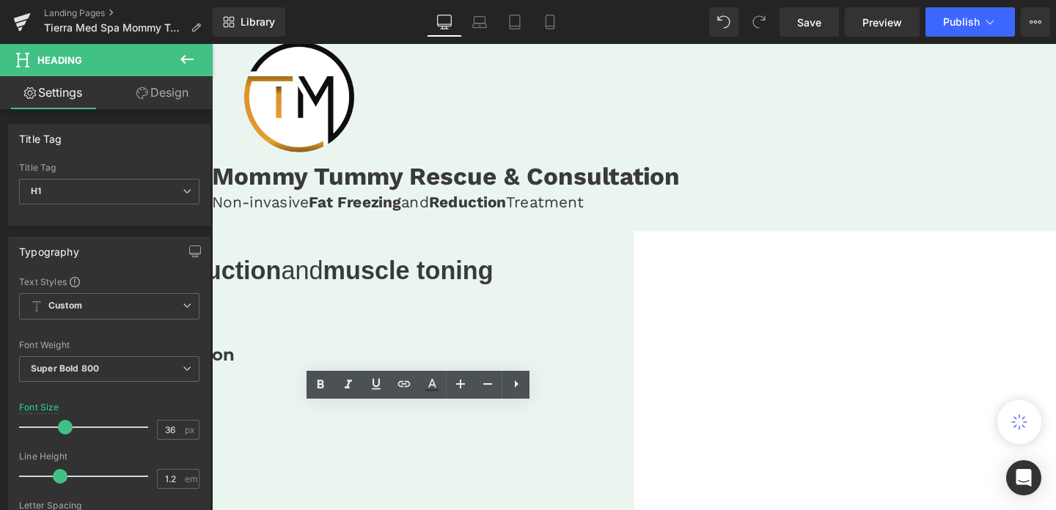
click at [389, 188] on img at bounding box center [300, 99] width 177 height 177
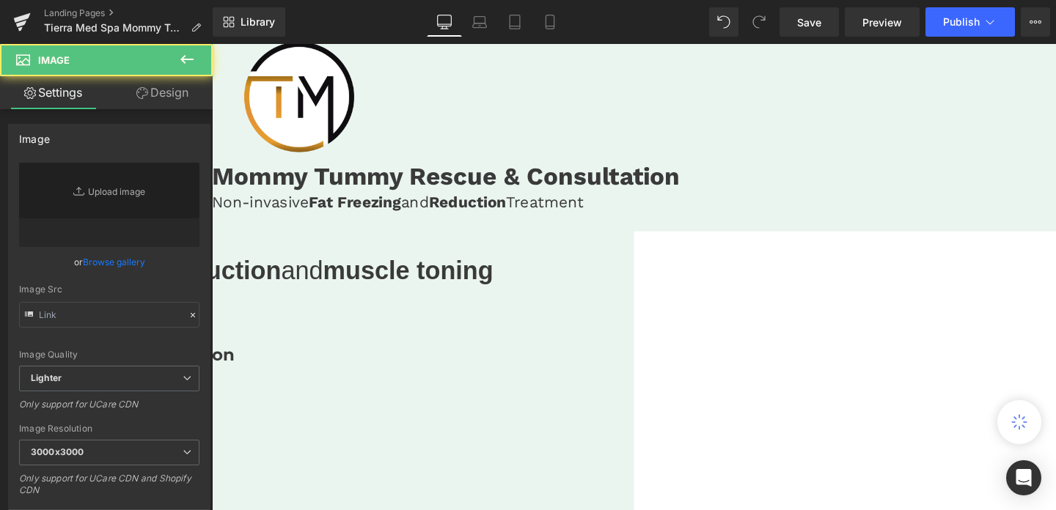
type input "[URL][DOMAIN_NAME]"
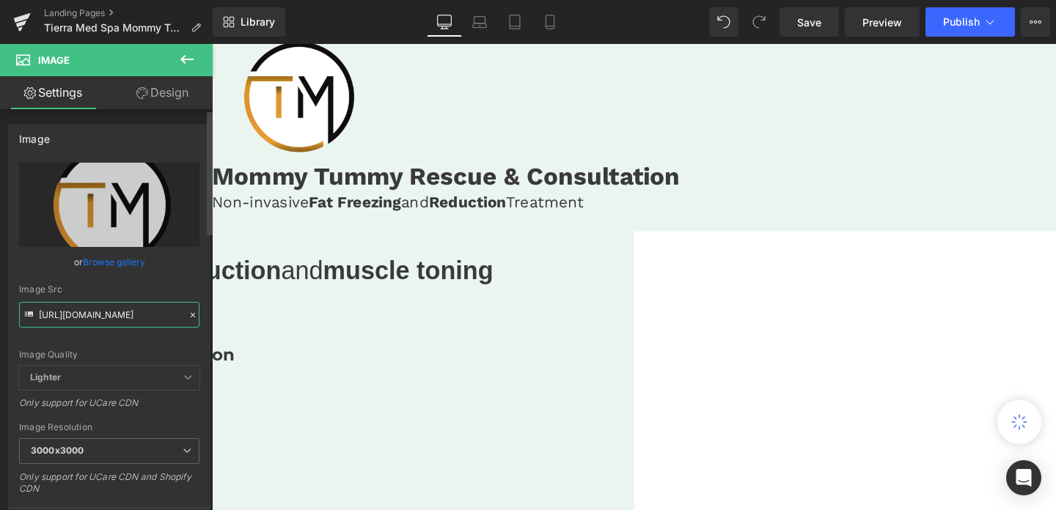
click at [121, 318] on input "[URL][DOMAIN_NAME]" at bounding box center [109, 315] width 180 height 26
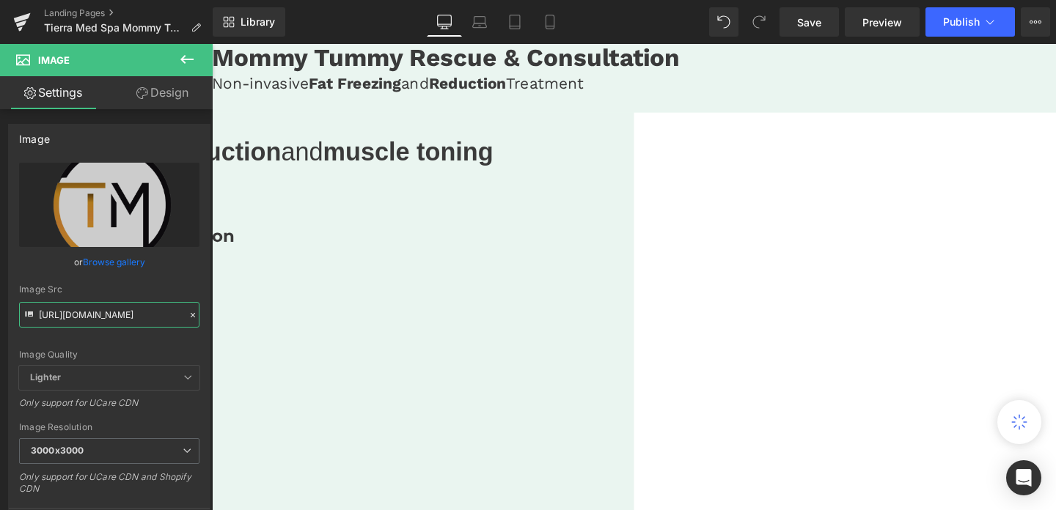
scroll to position [170, 0]
